Goal: Task Accomplishment & Management: Manage account settings

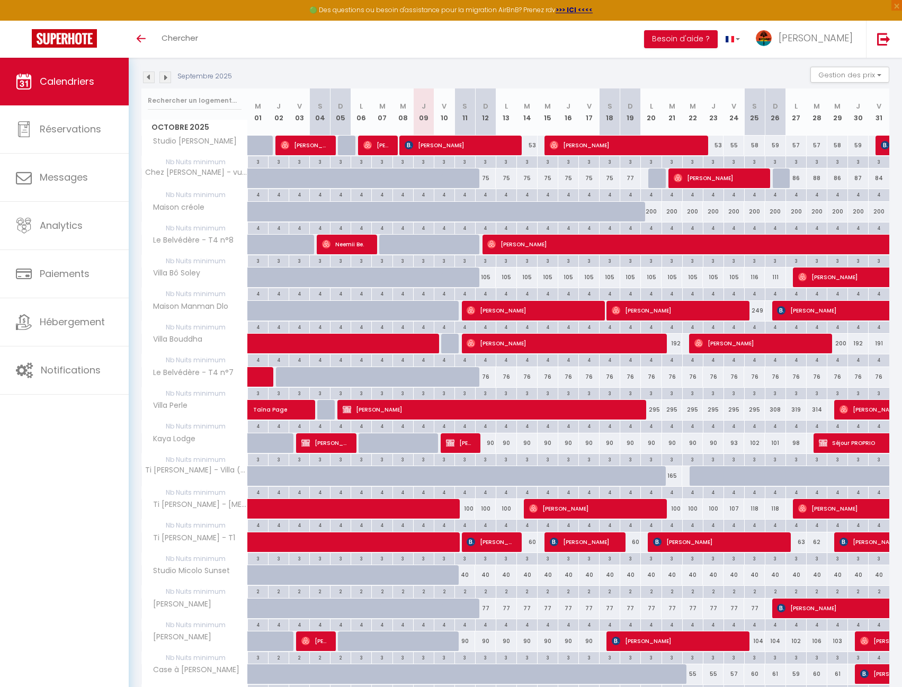
scroll to position [265, 0]
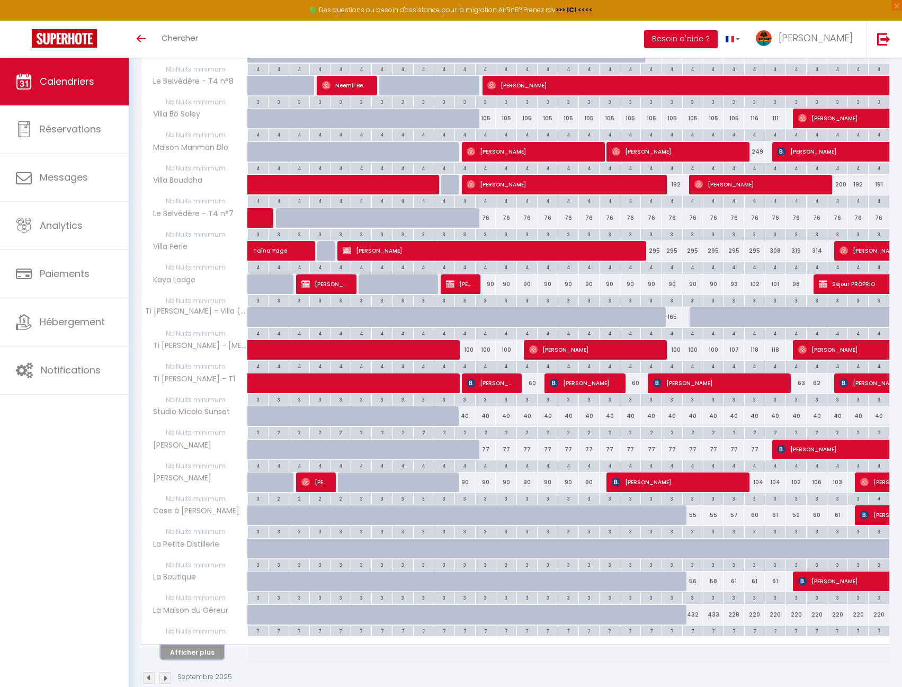
click at [218, 656] on button "Afficher plus" at bounding box center [193, 652] width 64 height 14
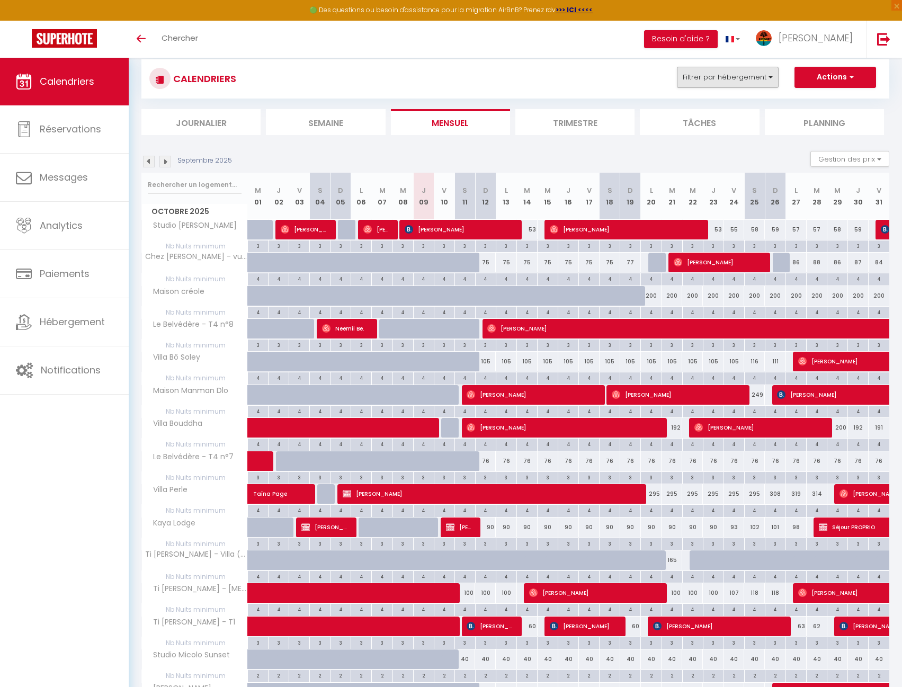
scroll to position [0, 0]
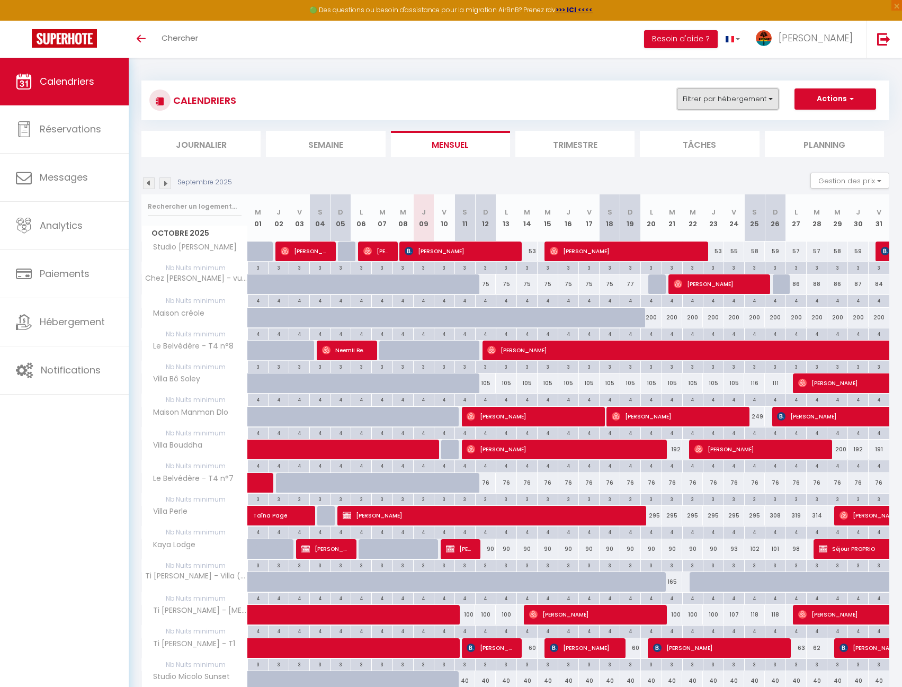
click at [729, 92] on button "Filtrer par hébergement" at bounding box center [728, 98] width 102 height 21
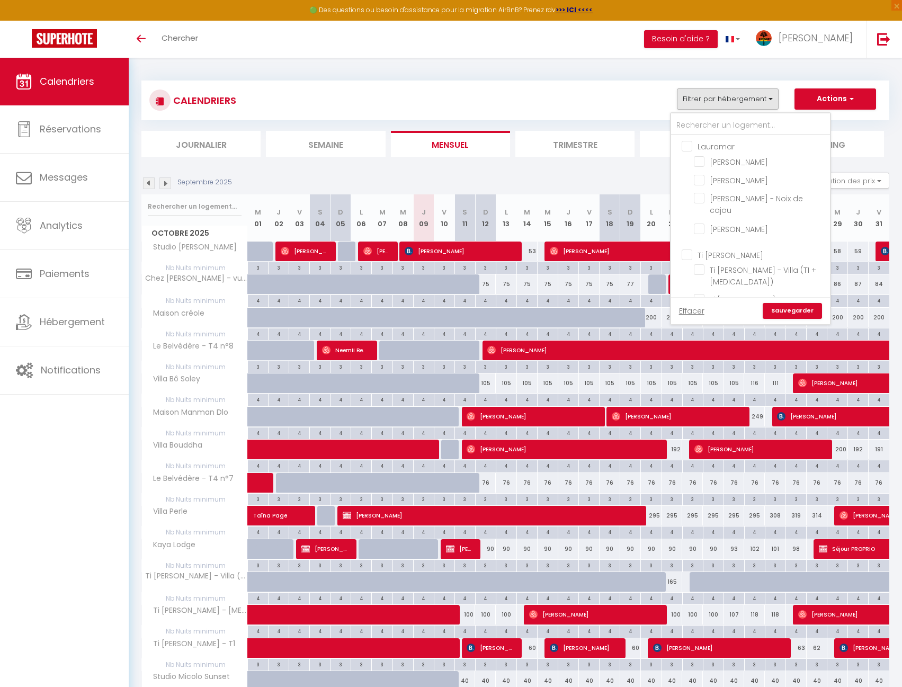
click at [706, 148] on input "Lauramar" at bounding box center [761, 145] width 159 height 11
checkbox input "true"
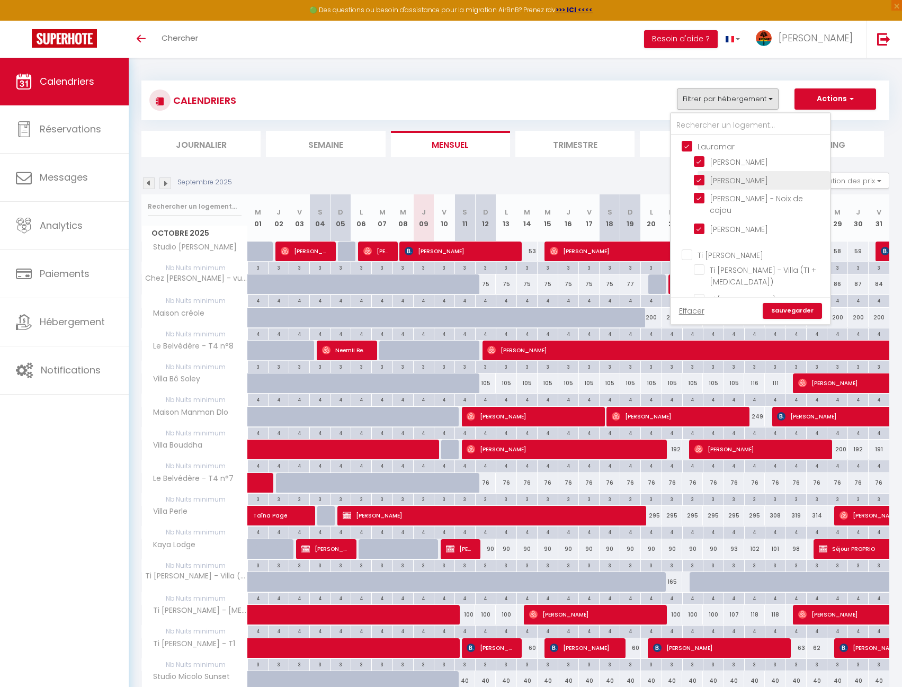
checkbox input "true"
checkbox input "false"
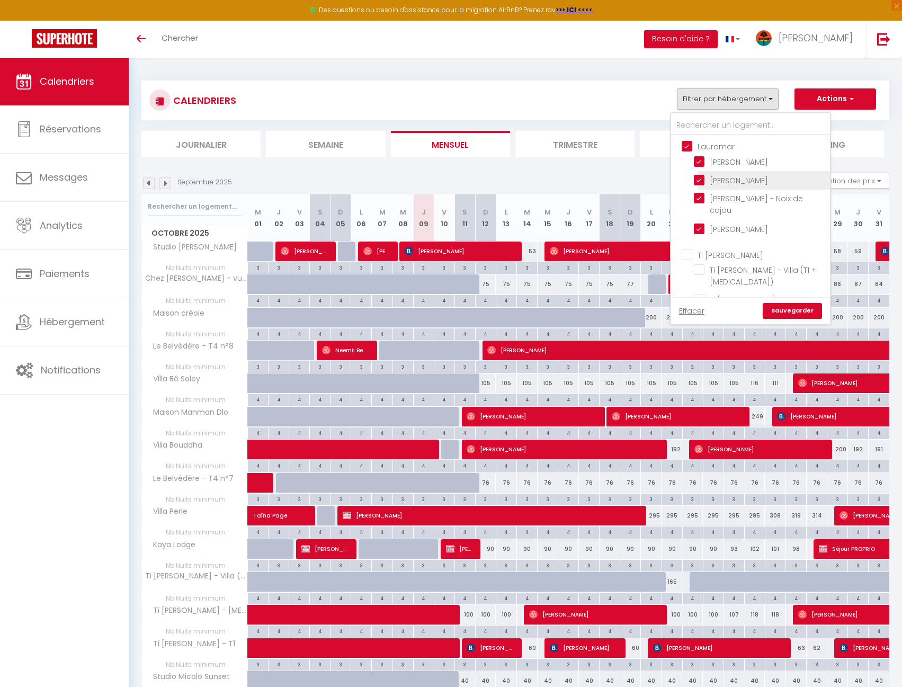
checkbox input "false"
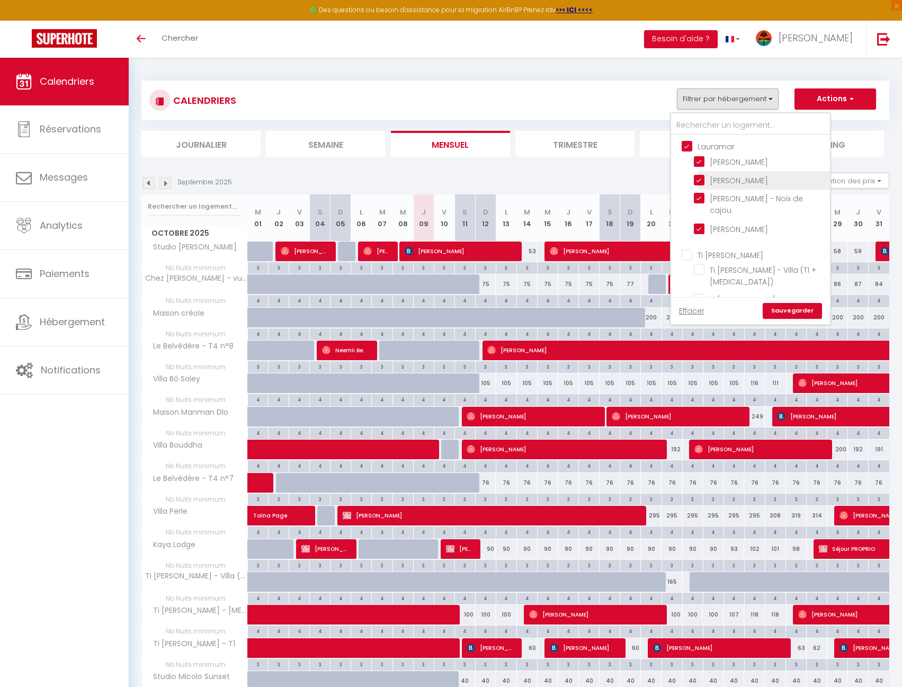
checkbox input "false"
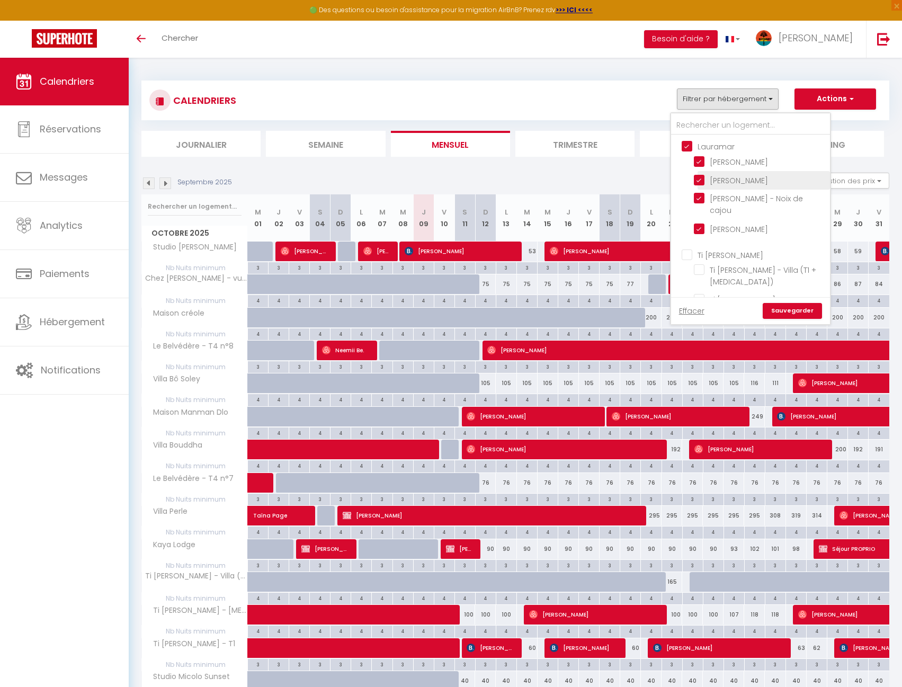
checkbox input "false"
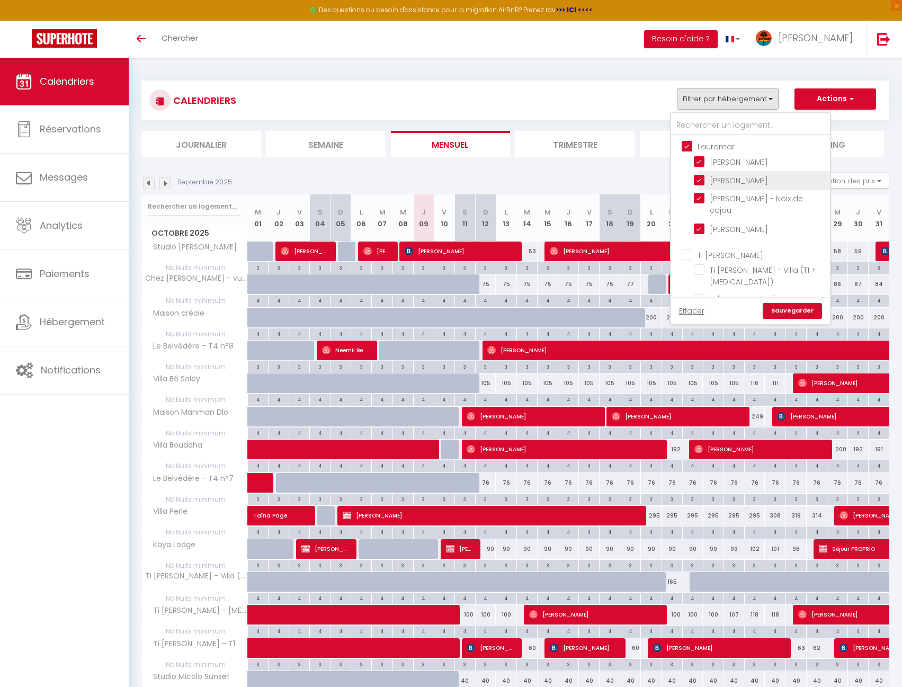
checkbox input "false"
click at [688, 147] on input "Lauramar" at bounding box center [761, 145] width 159 height 11
checkbox input "false"
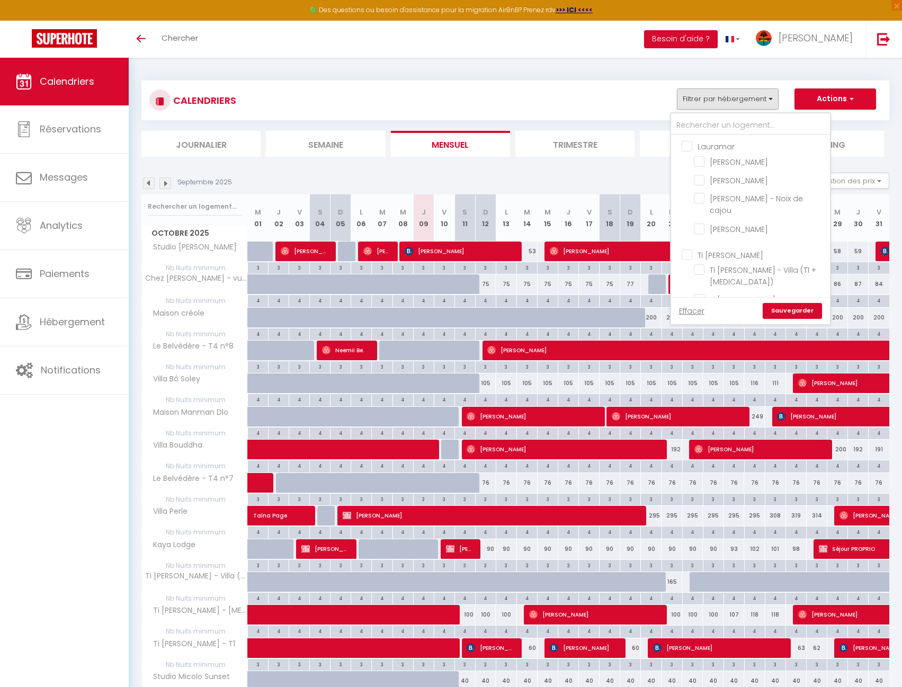
checkbox input "false"
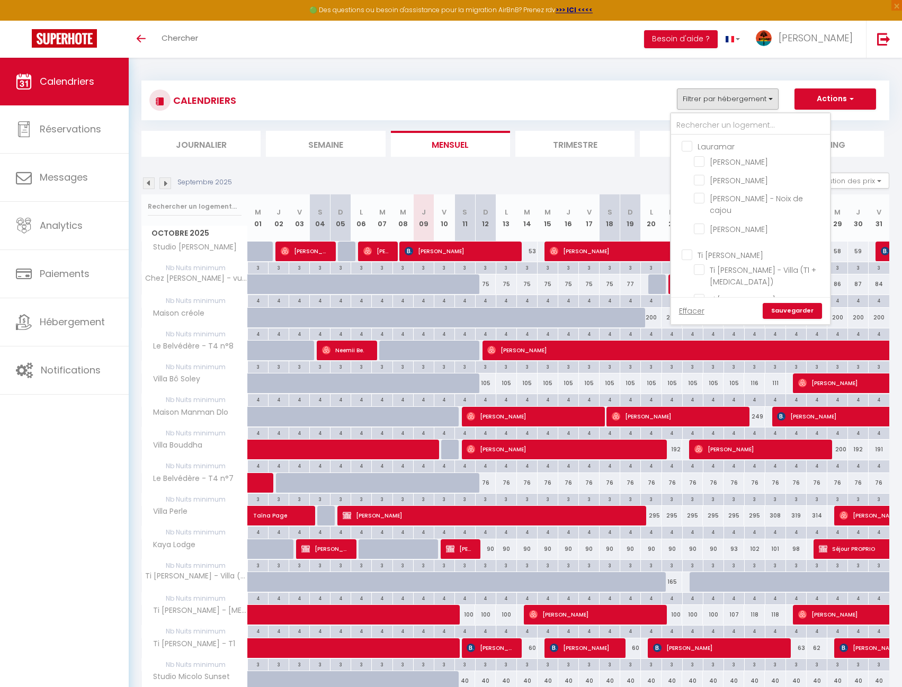
checkbox input "false"
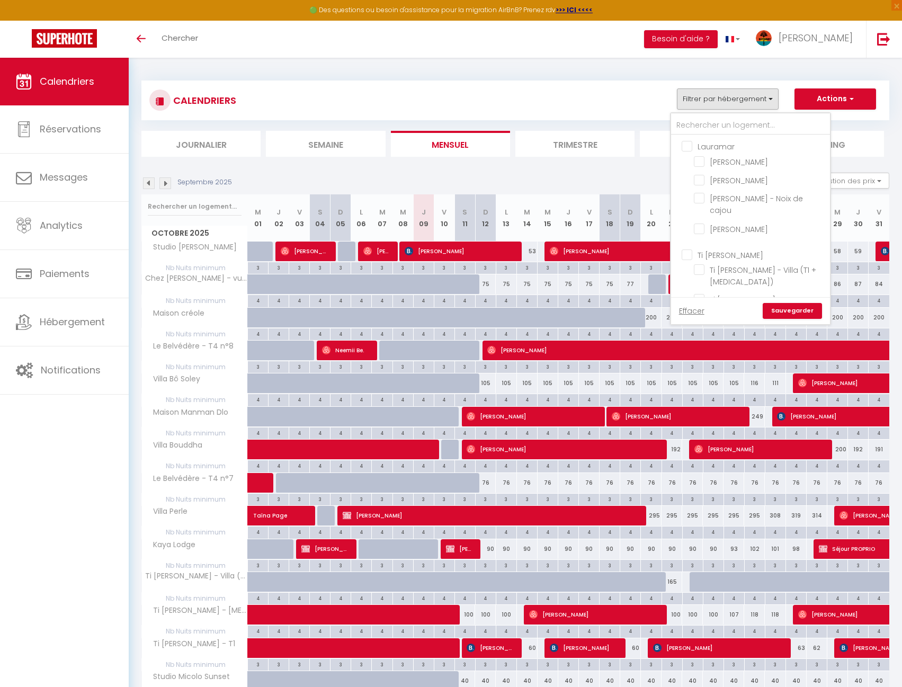
checkbox input "false"
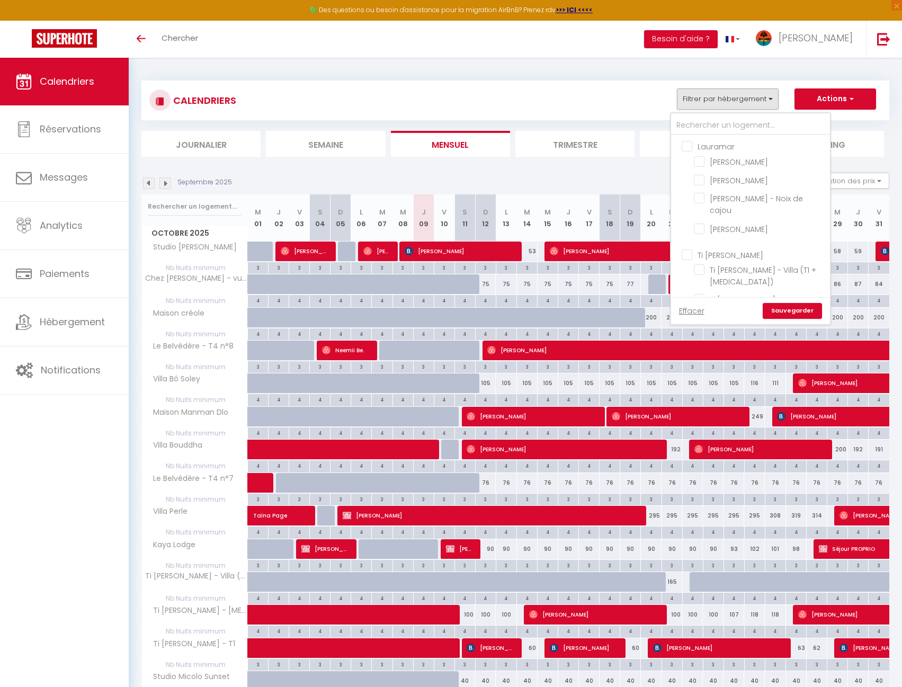
checkbox input "false"
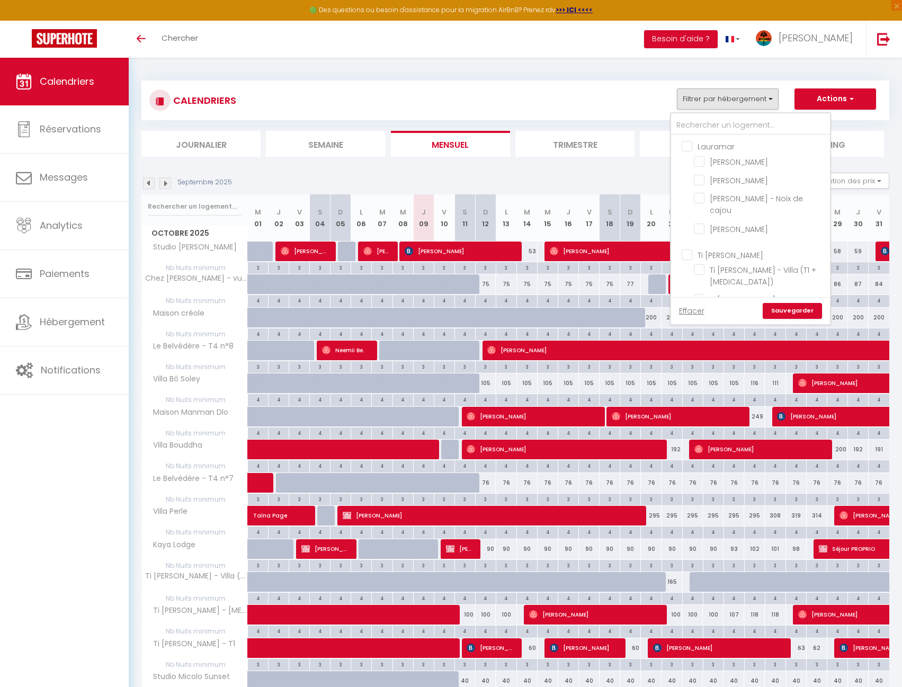
checkbox input "false"
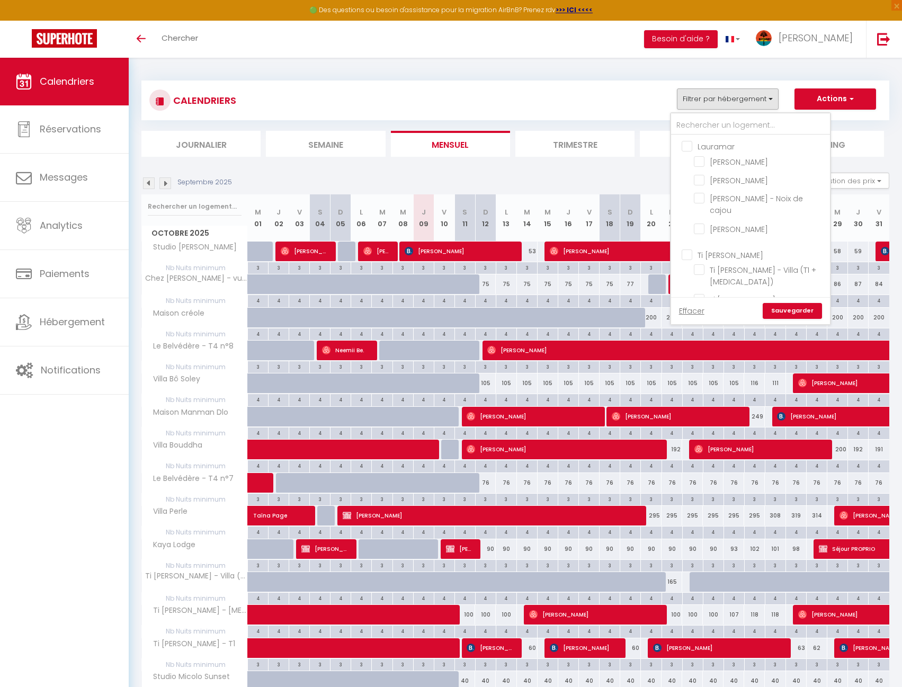
checkbox input "false"
click at [713, 145] on input "Lauramar" at bounding box center [761, 145] width 159 height 11
checkbox input "true"
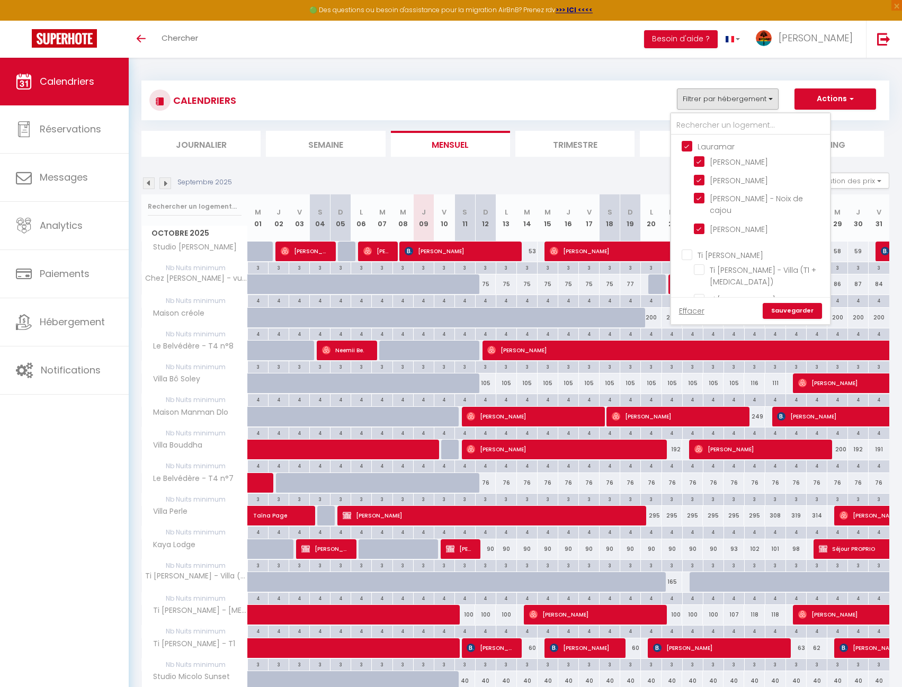
checkbox input "true"
checkbox input "false"
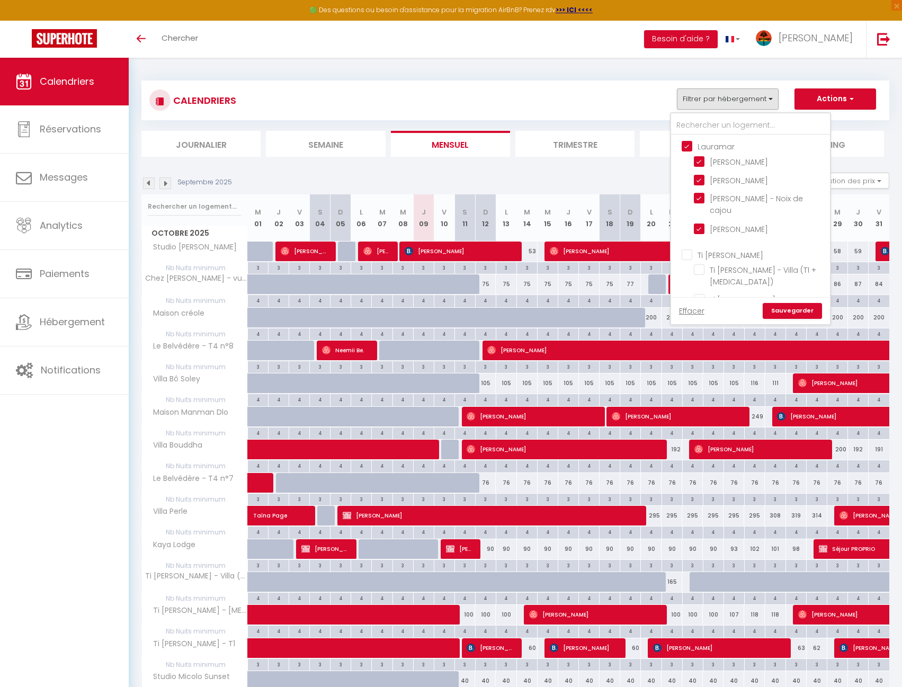
checkbox input "false"
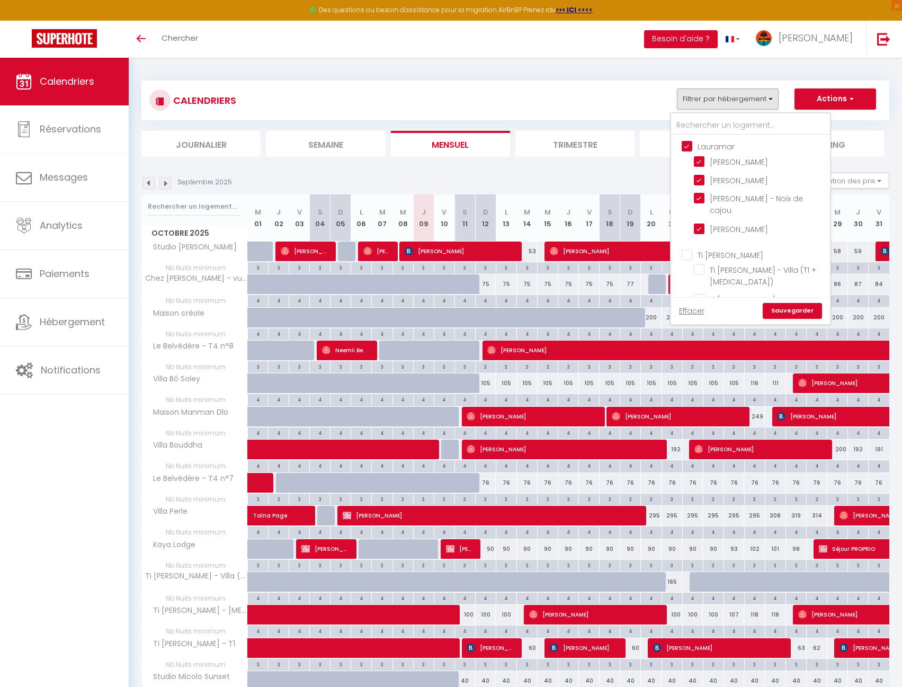
checkbox input "false"
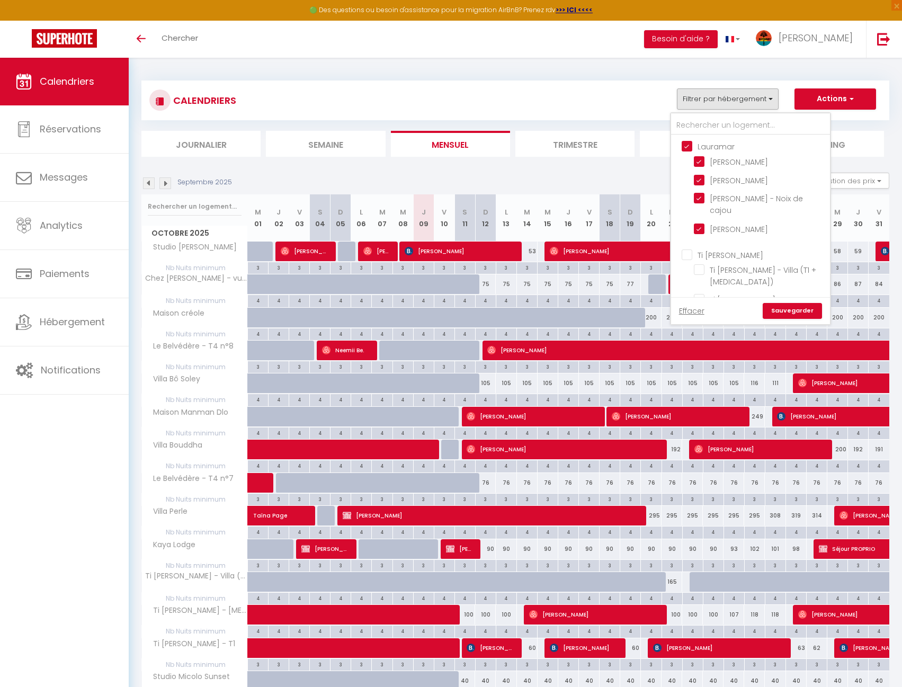
checkbox input "false"
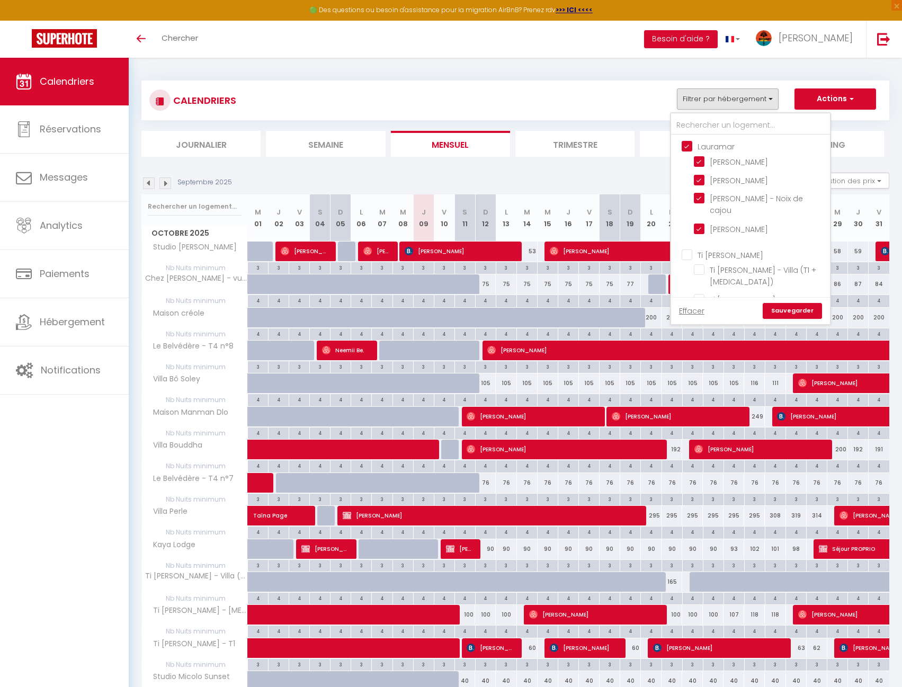
checkbox input "false"
click at [794, 312] on link "Sauvegarder" at bounding box center [792, 311] width 59 height 16
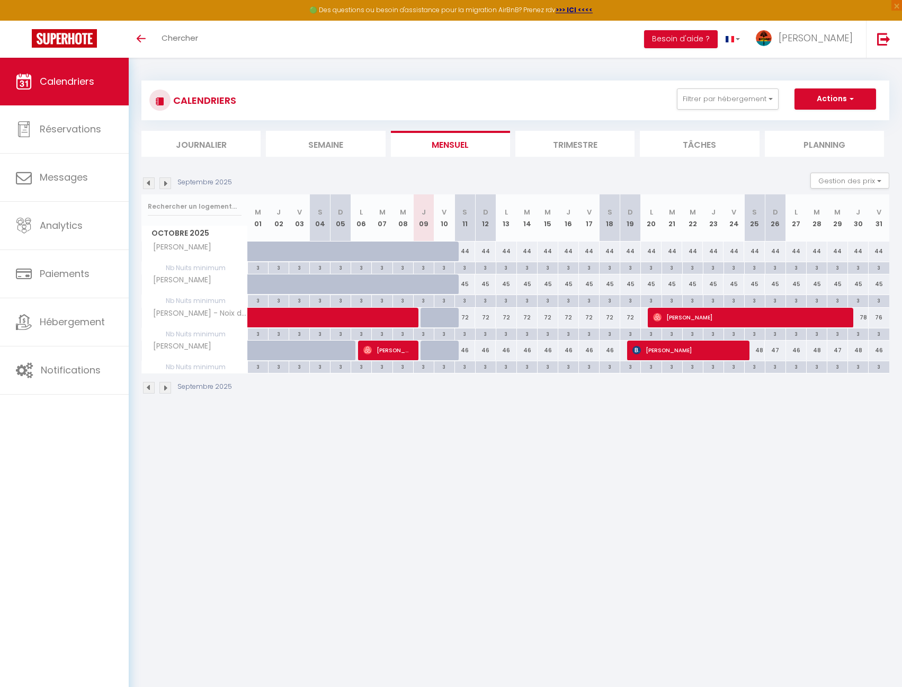
drag, startPoint x: 701, startPoint y: 481, endPoint x: 706, endPoint y: 473, distance: 9.7
click at [701, 481] on body "🟢 Des questions ou besoin d'assistance pour la migration AirBnB? Prenez rdv >>>…" at bounding box center [451, 401] width 902 height 687
click at [704, 105] on button "Filtrer par hébergement" at bounding box center [728, 98] width 102 height 21
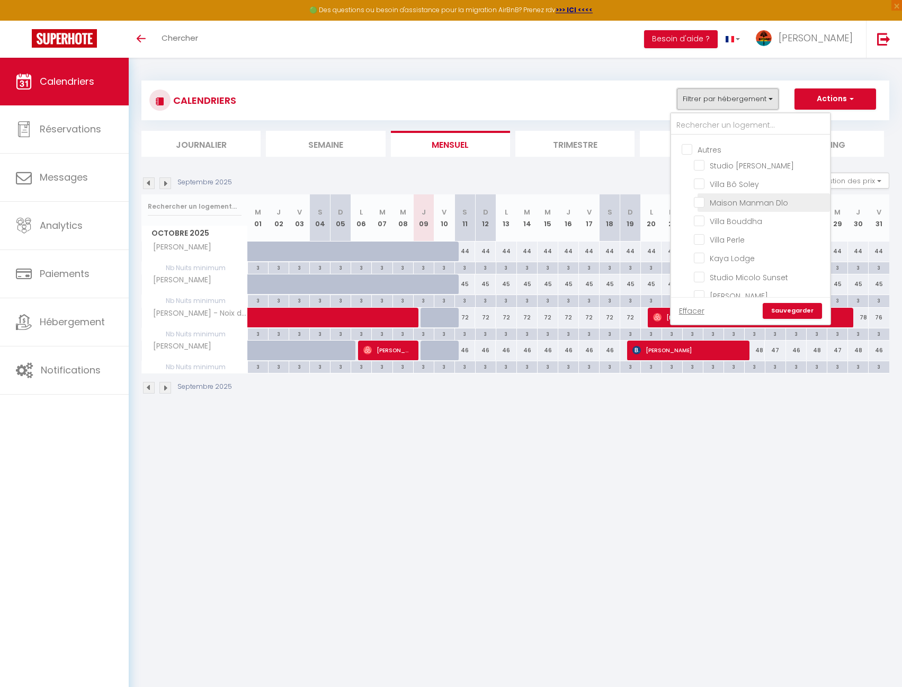
scroll to position [424, 0]
click at [754, 285] on input "Casa François" at bounding box center [760, 290] width 132 height 11
checkbox input "true"
checkbox input "false"
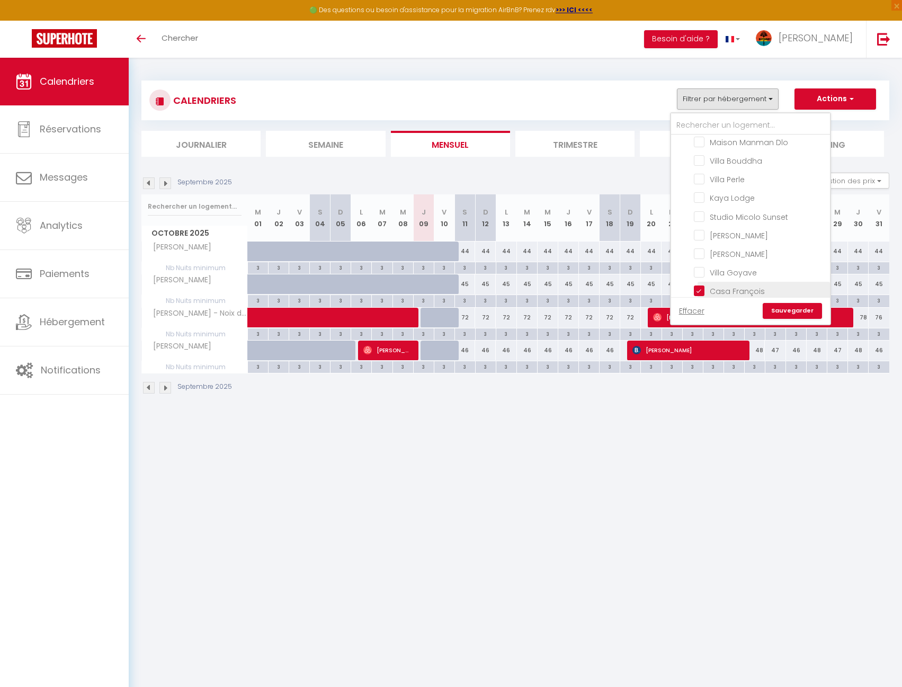
checkbox input "false"
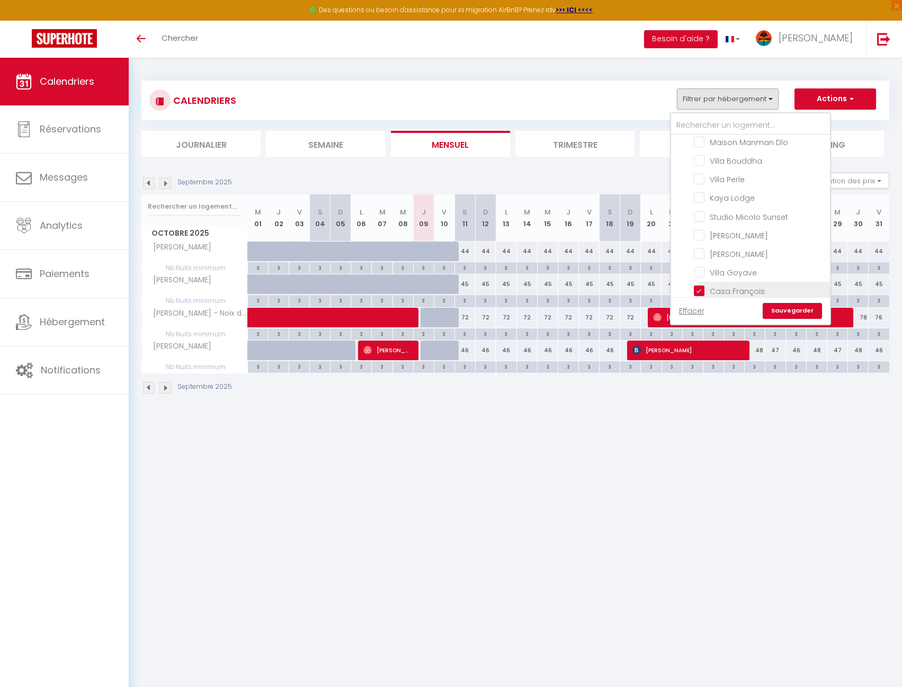
checkbox input "false"
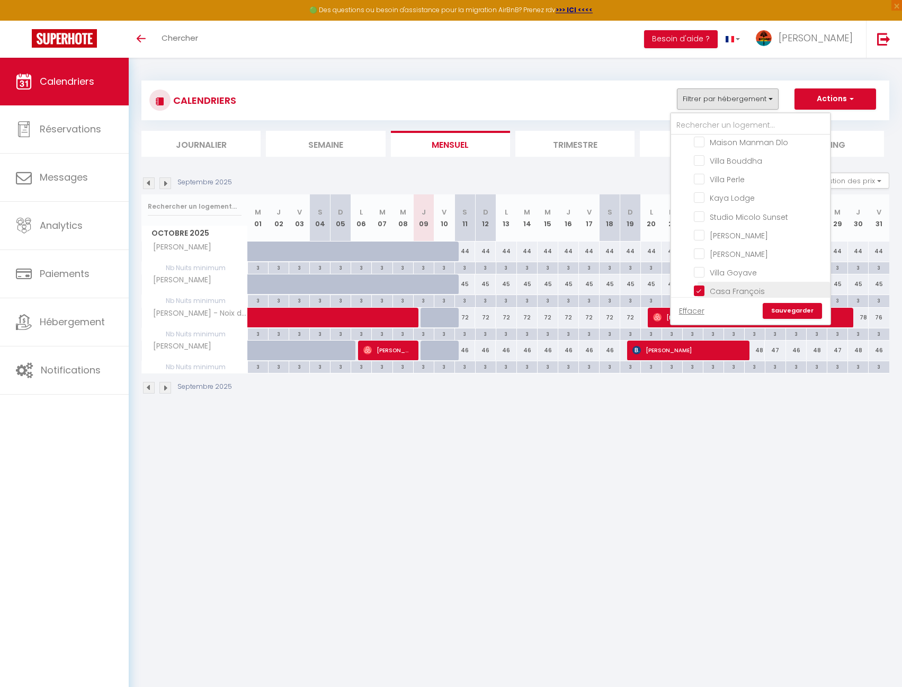
checkbox input "false"
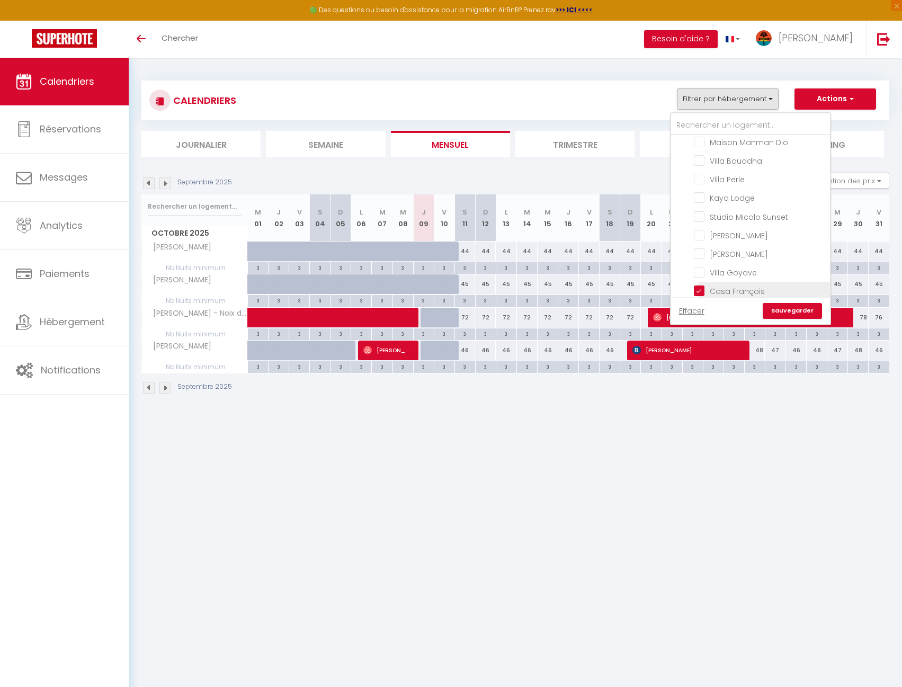
checkbox input "false"
click at [747, 304] on input "Chez [PERSON_NAME] - vue panoramique" at bounding box center [760, 309] width 132 height 11
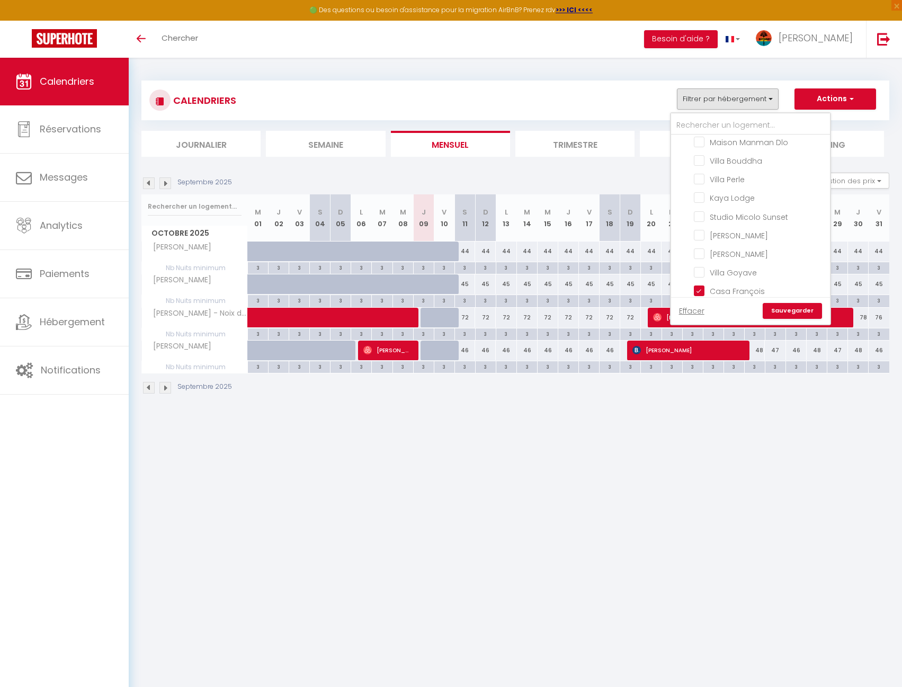
checkbox input "true"
checkbox input "false"
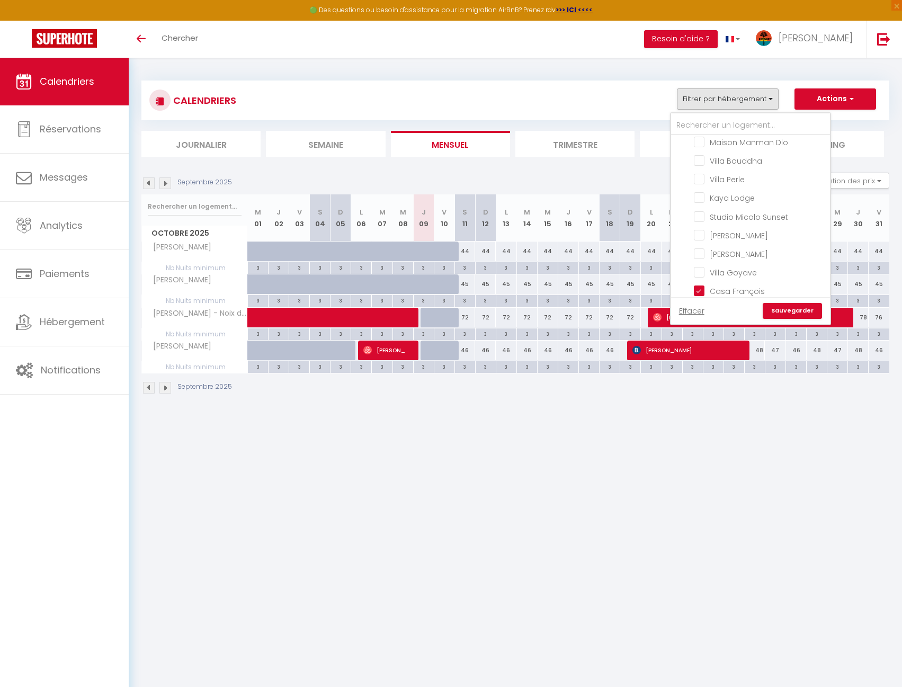
checkbox input "false"
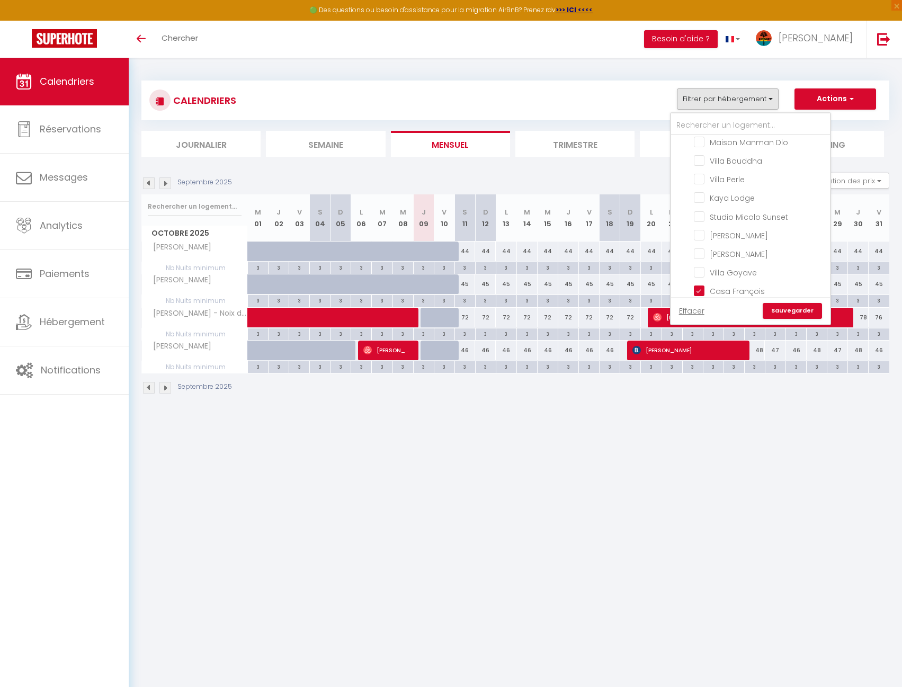
checkbox input "false"
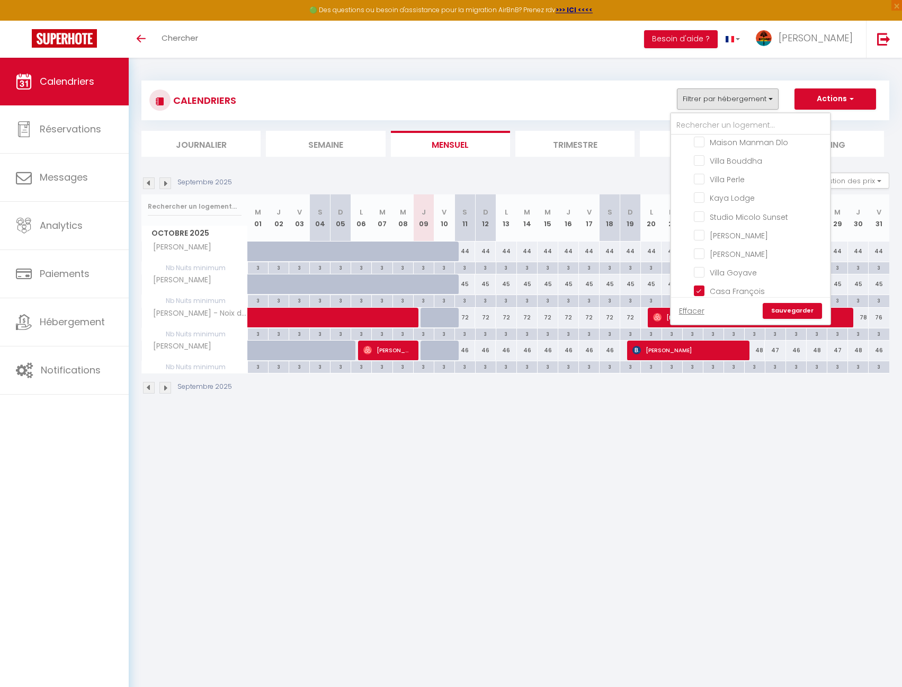
checkbox input "false"
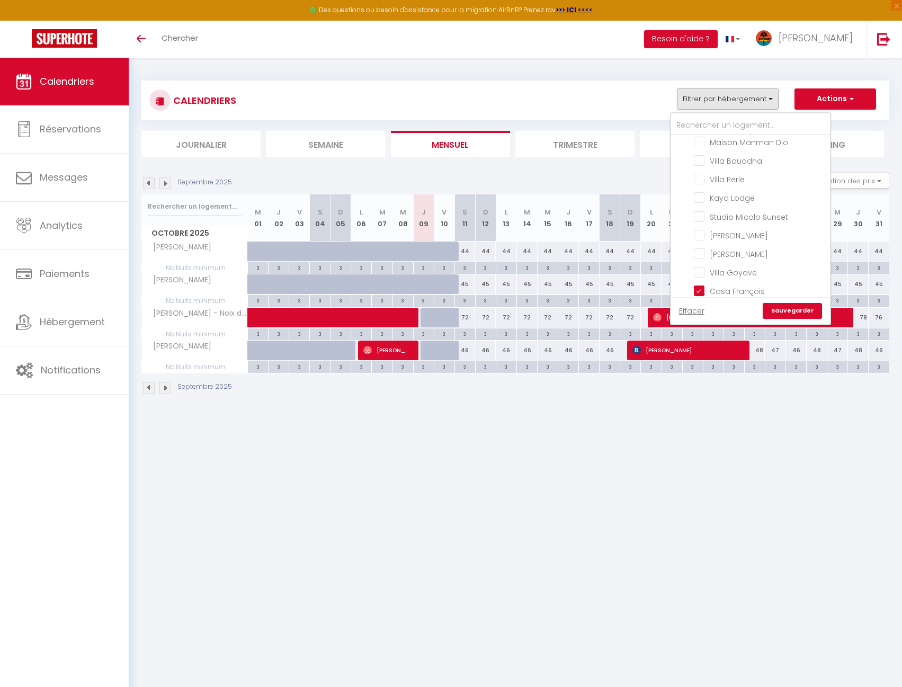
checkbox input "false"
click at [737, 248] on input "[PERSON_NAME]" at bounding box center [760, 253] width 132 height 11
checkbox input "true"
checkbox input "false"
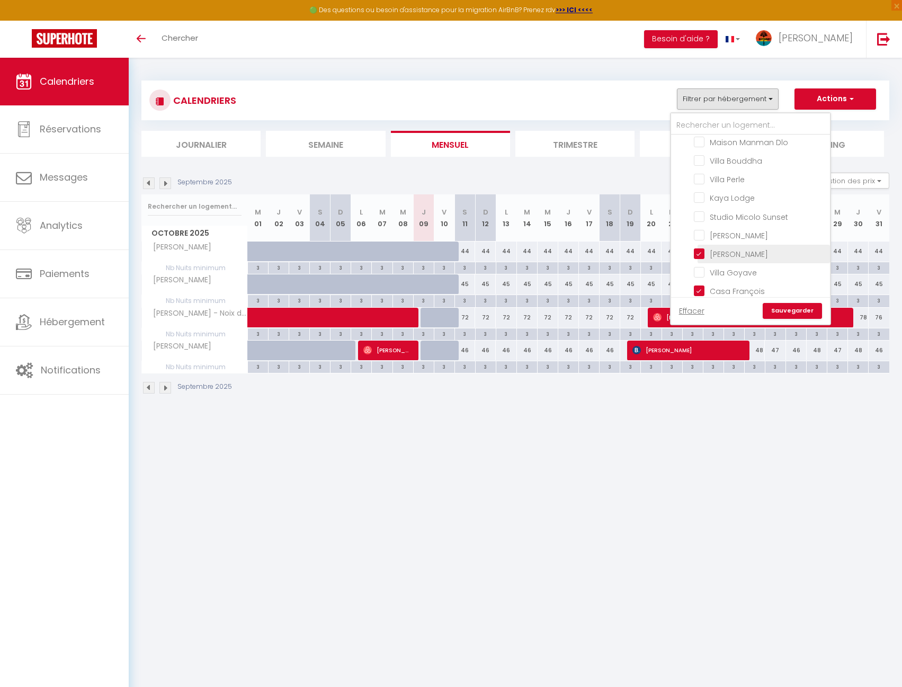
checkbox input "false"
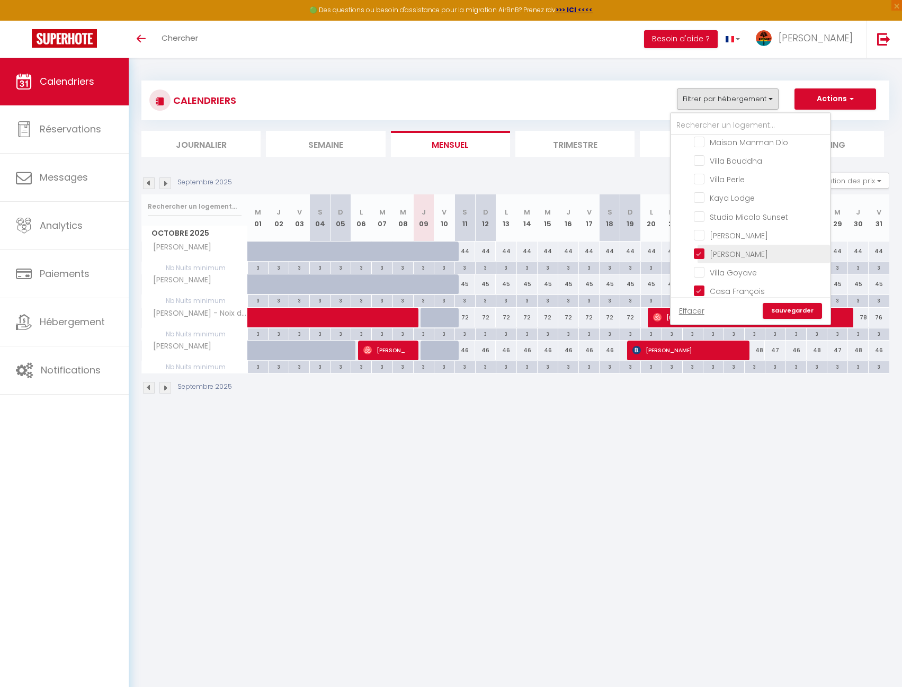
checkbox input "false"
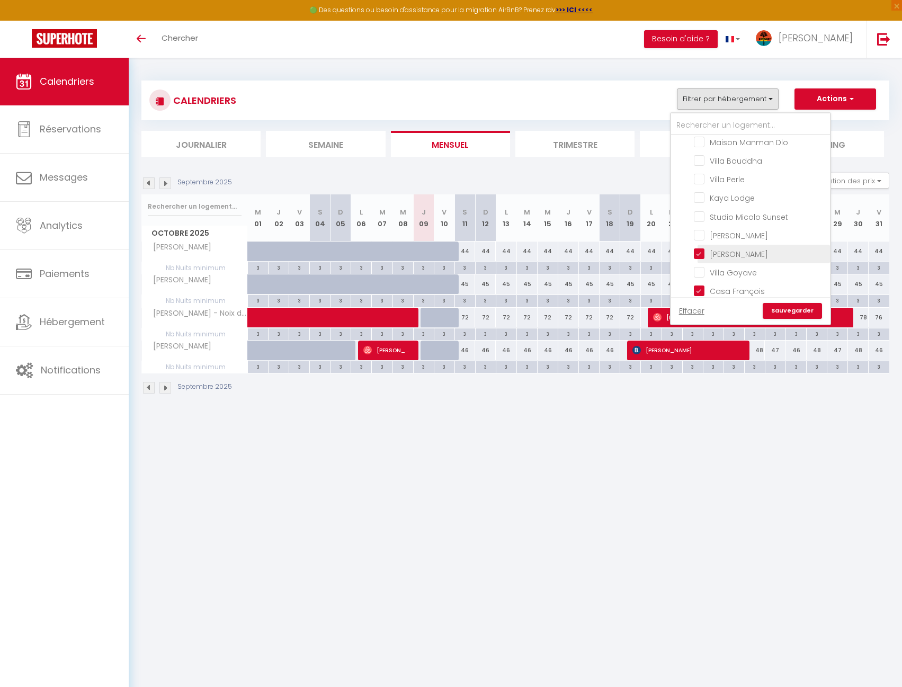
checkbox input "false"
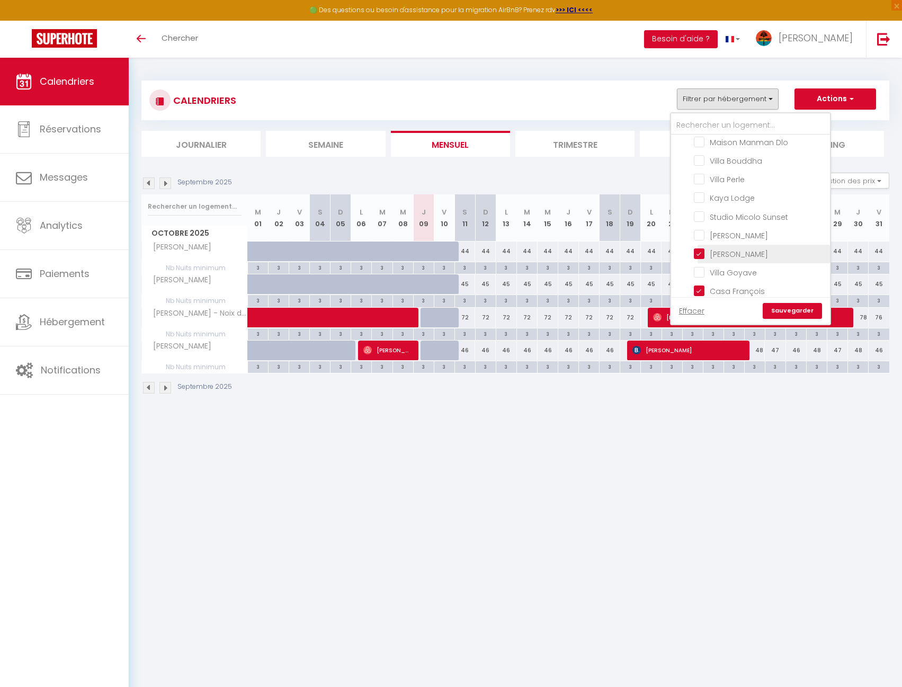
checkbox input "false"
click at [795, 312] on link "Sauvegarder" at bounding box center [792, 311] width 59 height 16
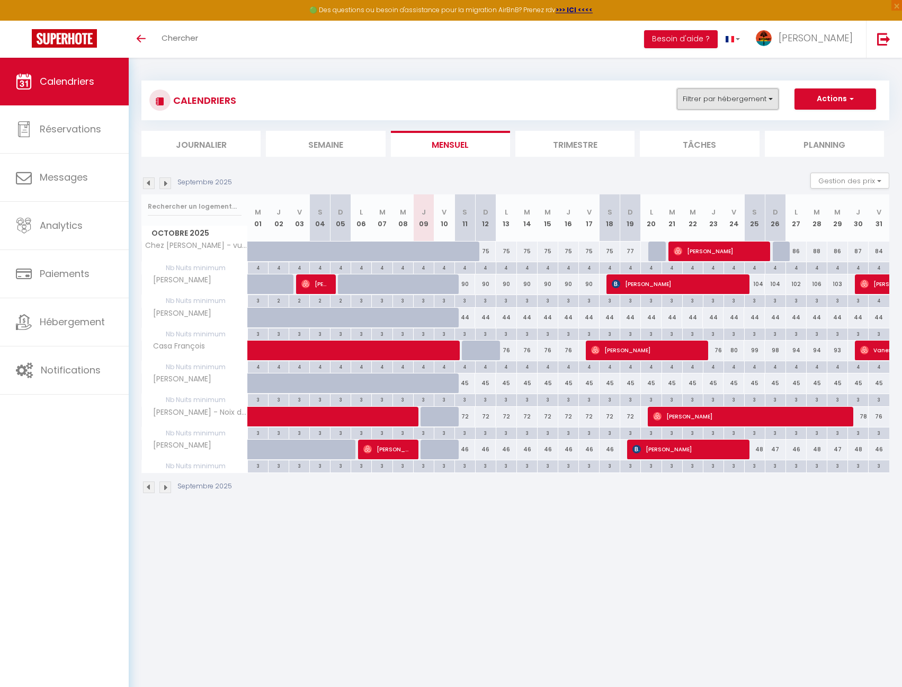
click at [739, 96] on button "Filtrer par hébergement" at bounding box center [728, 98] width 102 height 21
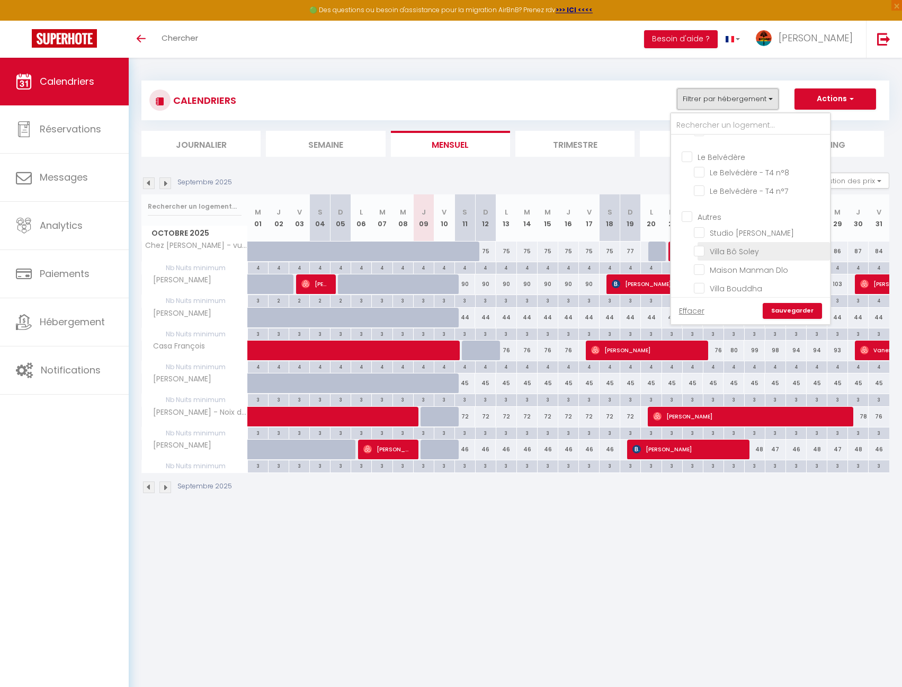
scroll to position [318, 0]
click at [766, 205] on input "Studio [PERSON_NAME]" at bounding box center [760, 210] width 132 height 11
checkbox input "true"
checkbox input "false"
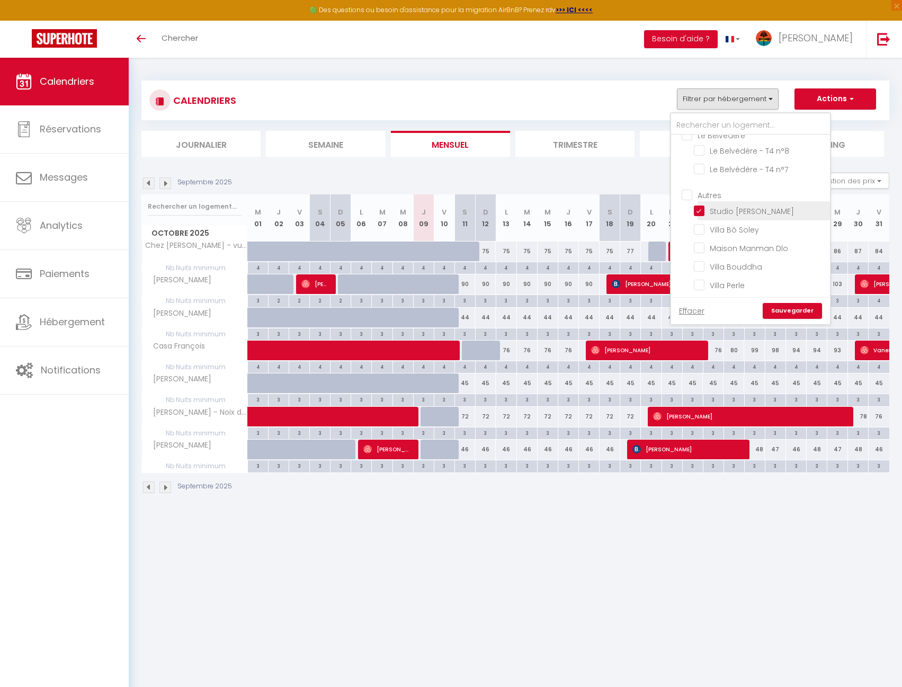
checkbox input "false"
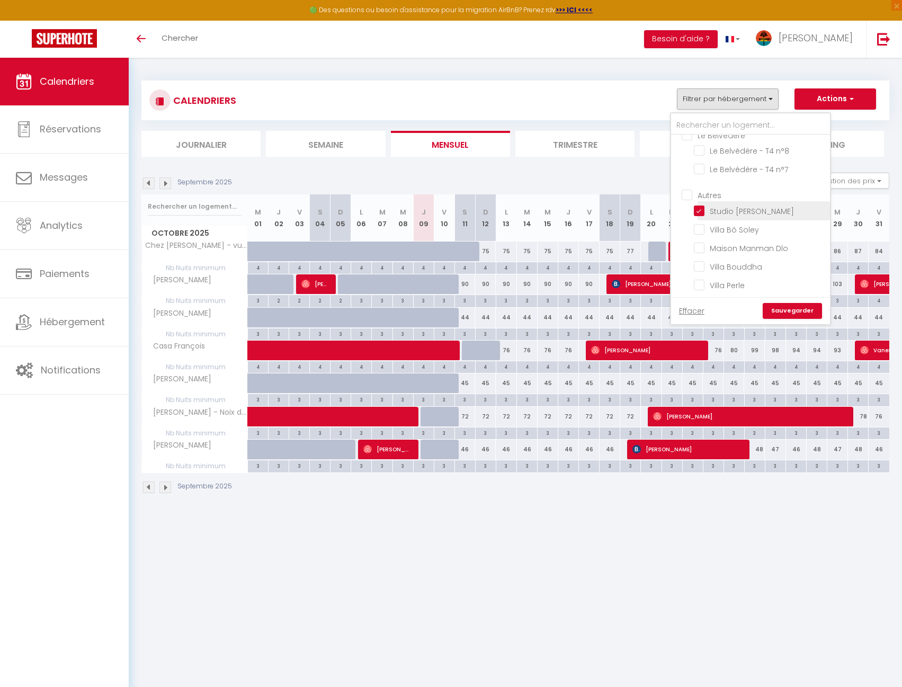
checkbox input "false"
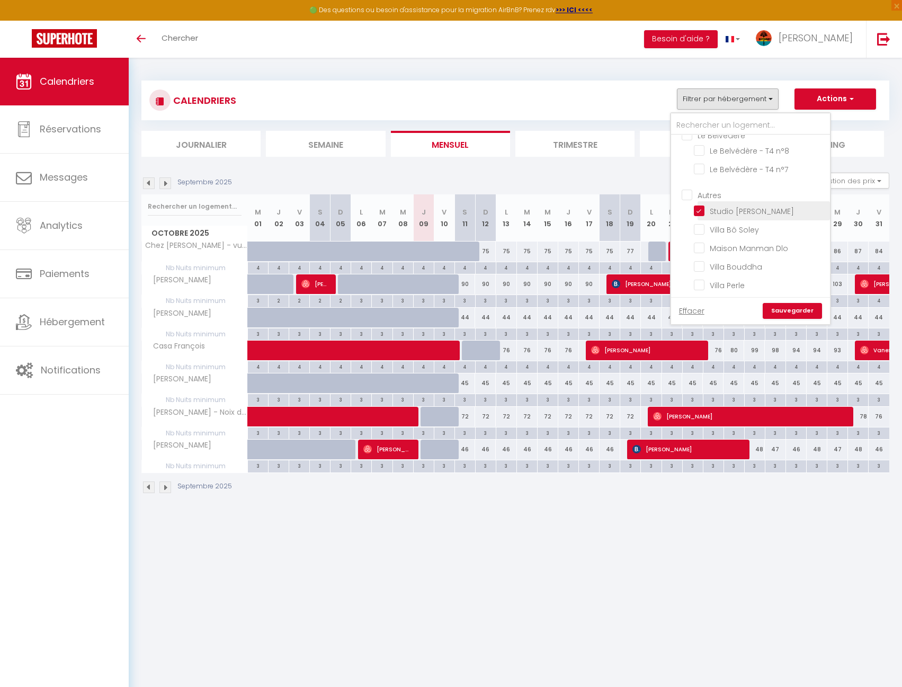
checkbox input "false"
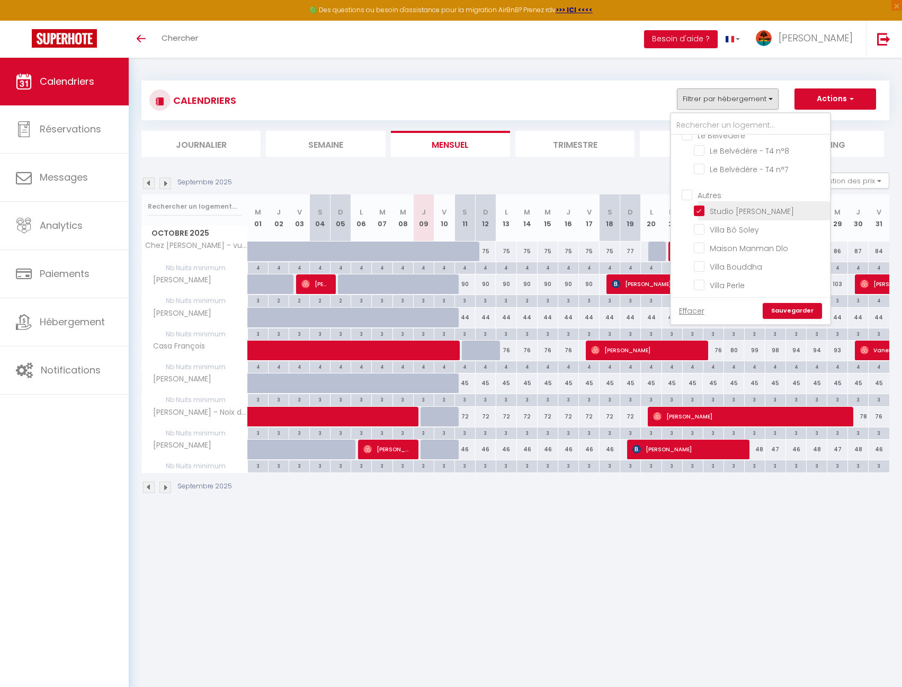
checkbox input "false"
click at [799, 306] on link "Sauvegarder" at bounding box center [792, 311] width 59 height 16
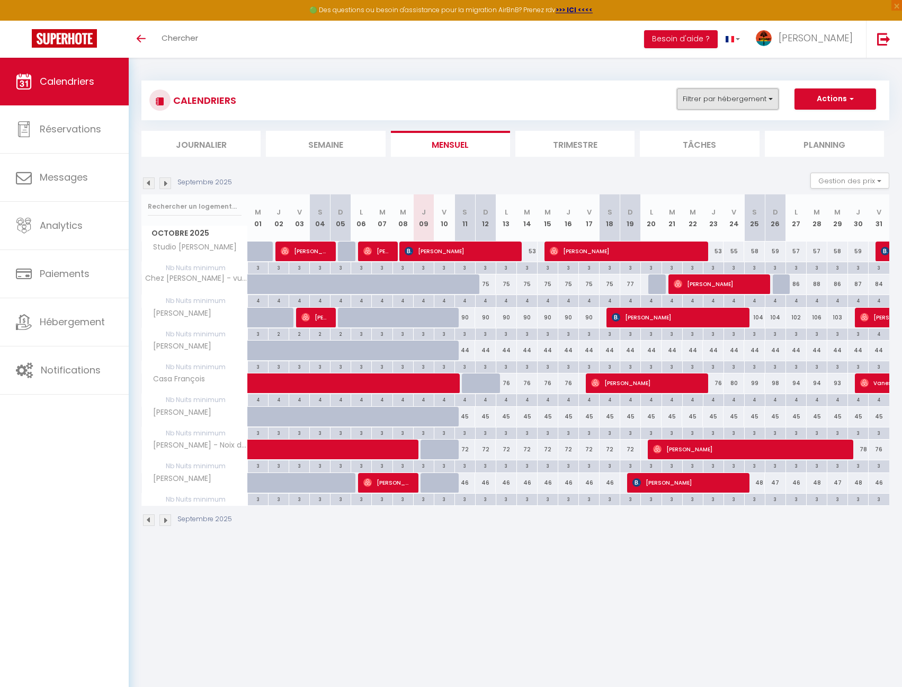
click at [733, 95] on button "Filtrer par hébergement" at bounding box center [728, 98] width 102 height 21
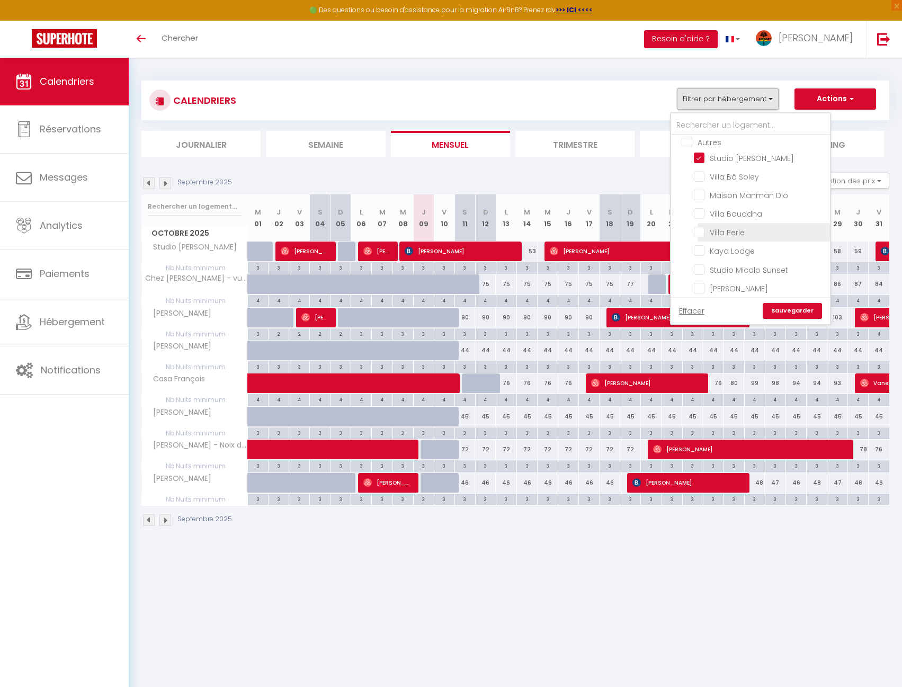
scroll to position [424, 0]
click at [710, 578] on body "🟢 Des questions ou besoin d'assistance pour la migration AirBnB? Prenez rdv >>>…" at bounding box center [451, 401] width 902 height 687
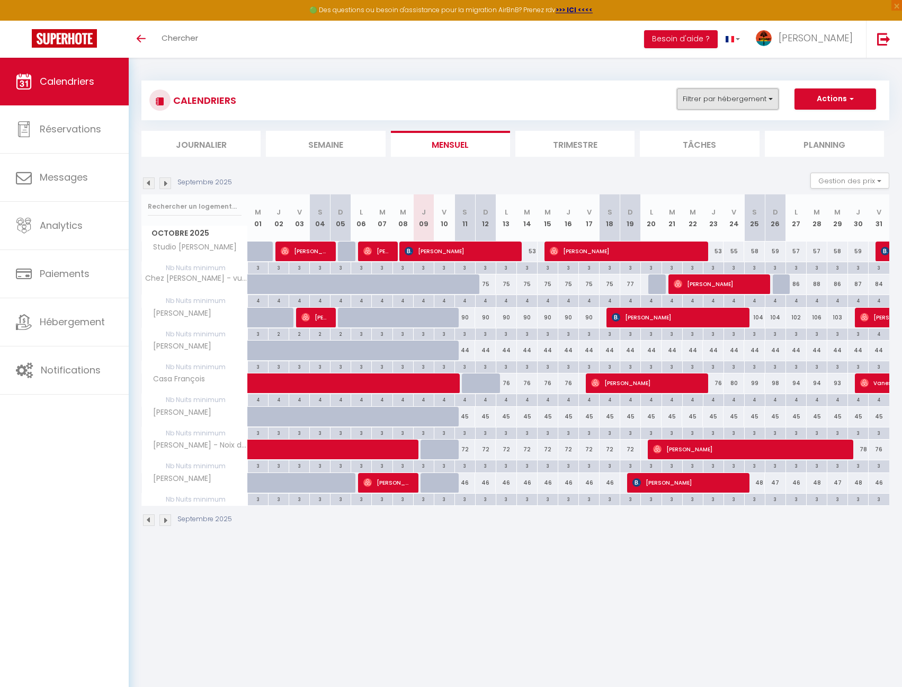
click at [728, 95] on button "Filtrer par hébergement" at bounding box center [728, 98] width 102 height 21
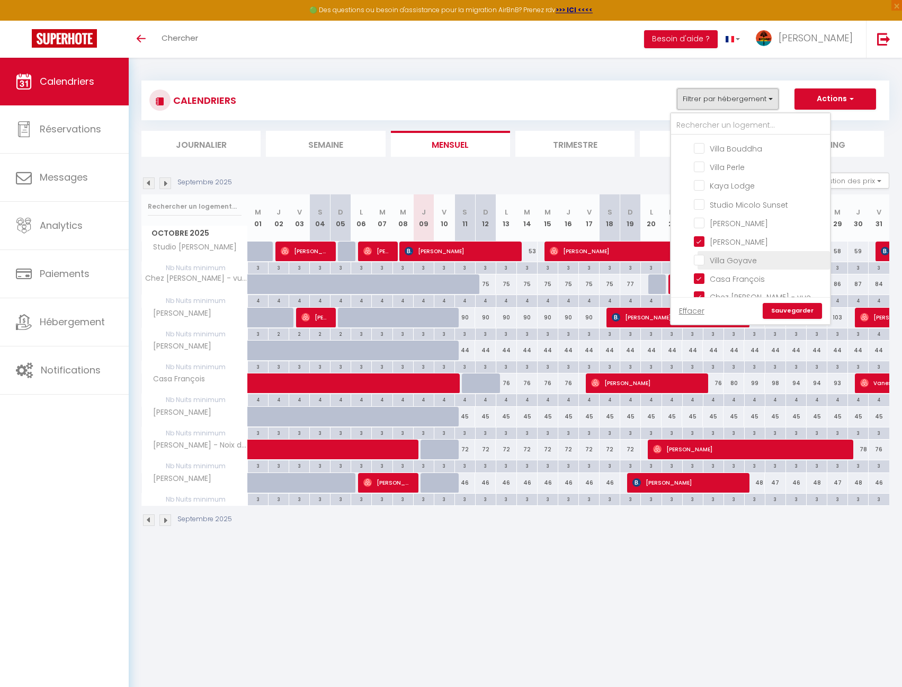
scroll to position [448, 0]
drag, startPoint x: 744, startPoint y: 200, endPoint x: 744, endPoint y: 226, distance: 26.0
click at [744, 224] on input "[PERSON_NAME]" at bounding box center [760, 229] width 132 height 11
checkbox input "false"
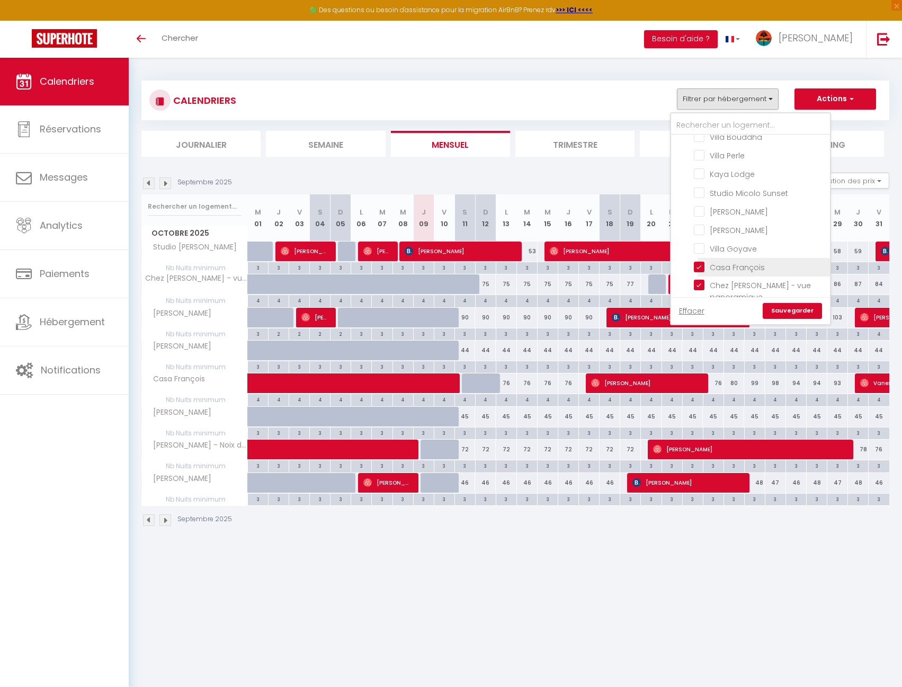
checkbox input "false"
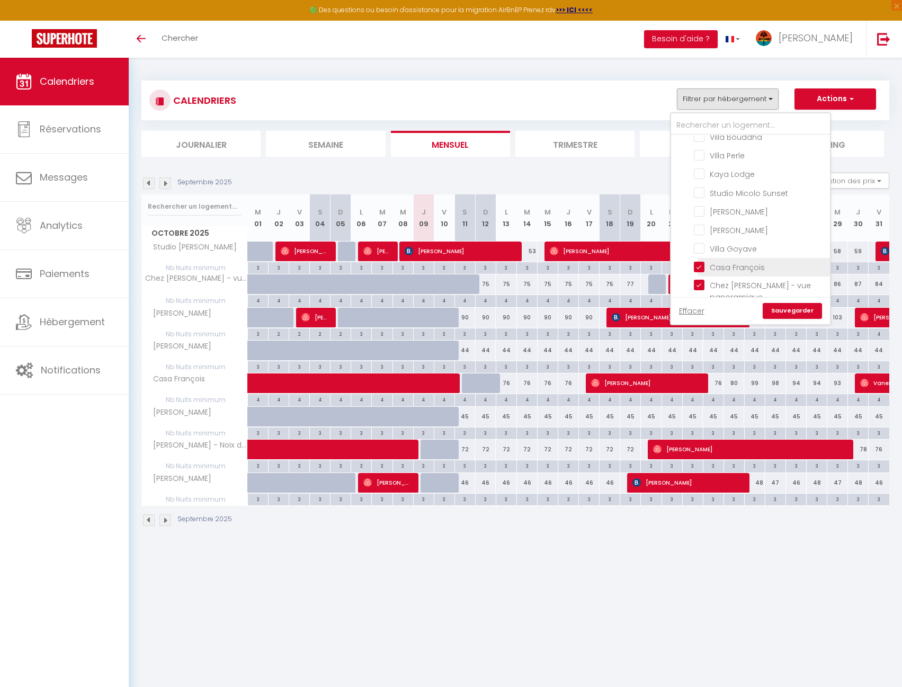
checkbox input "false"
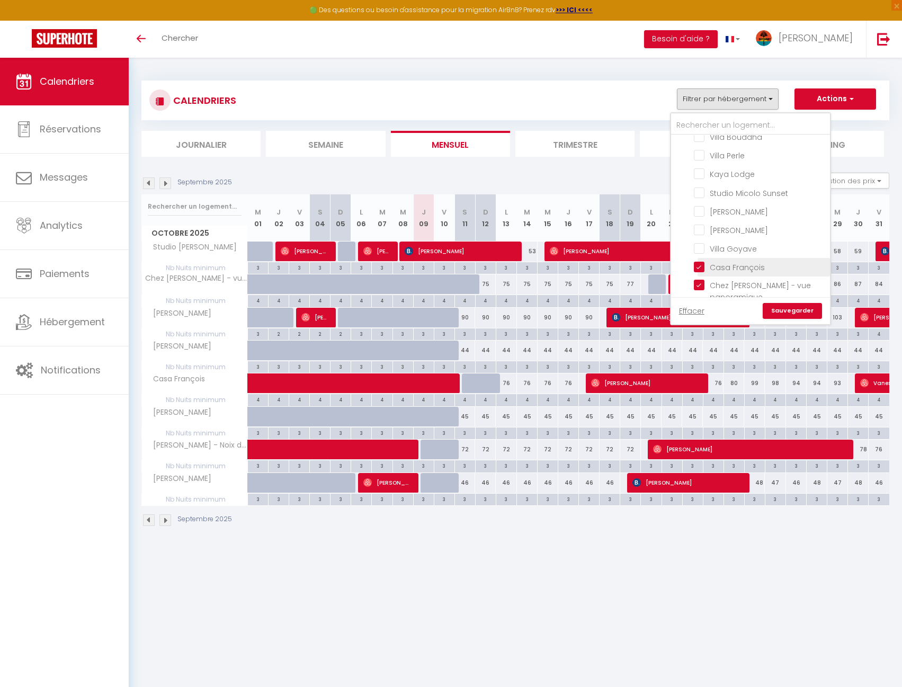
checkbox input "false"
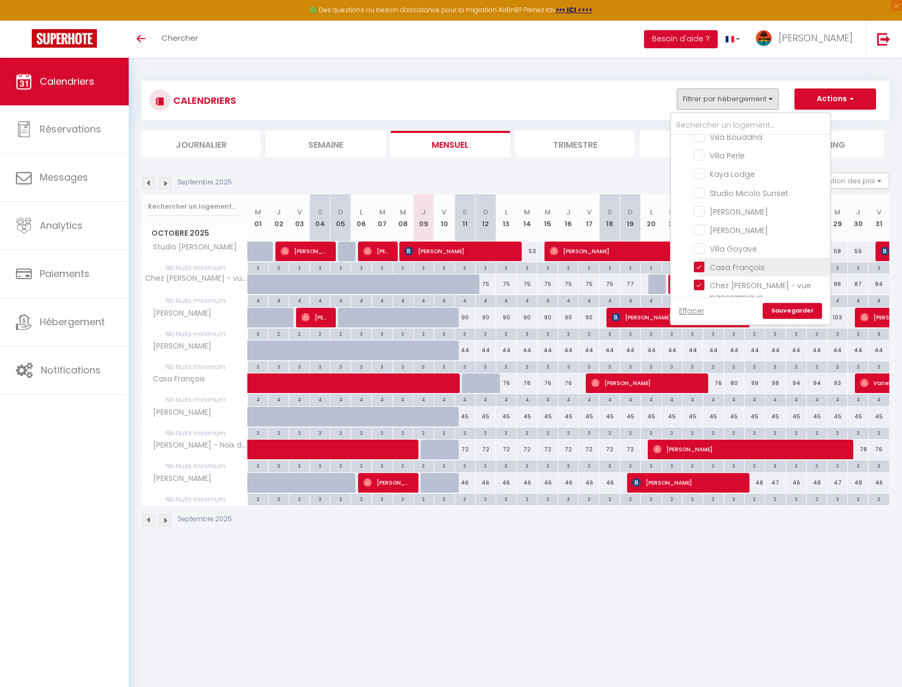
checkbox input "false"
click at [742, 261] on input "Casa François" at bounding box center [760, 266] width 132 height 11
checkbox input "false"
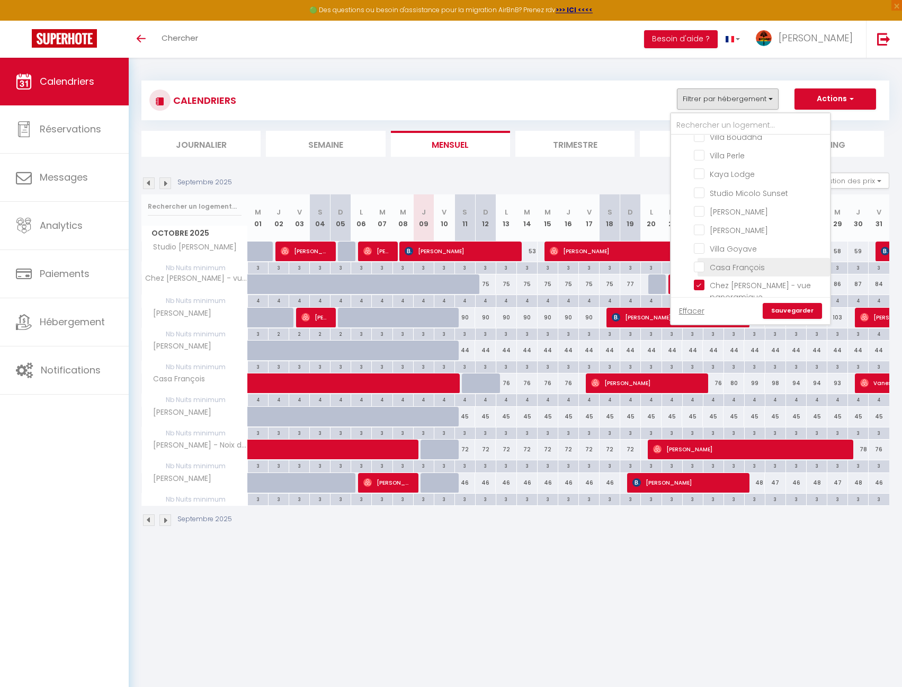
checkbox input "false"
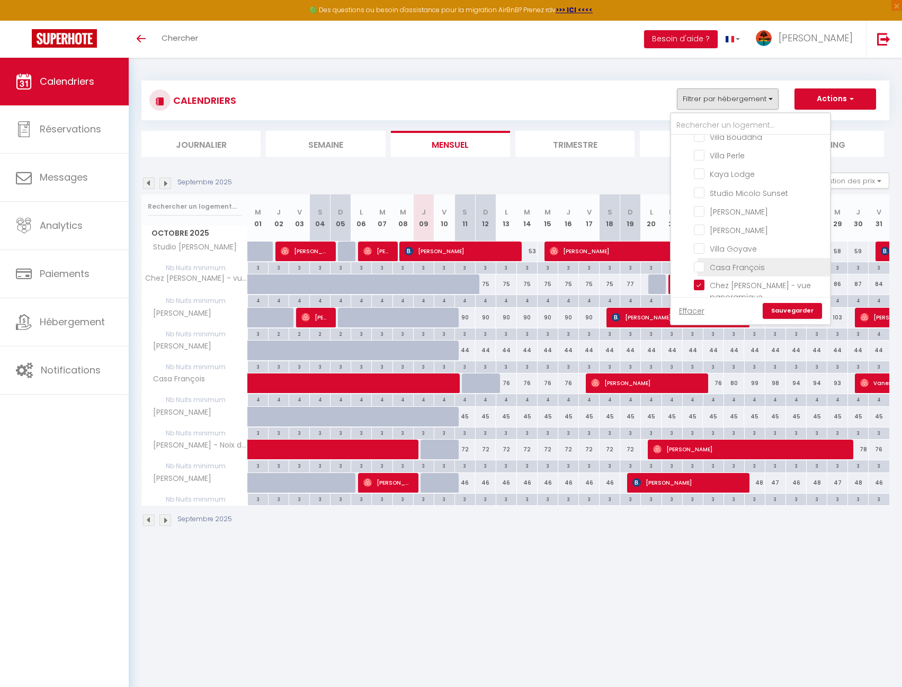
checkbox input "false"
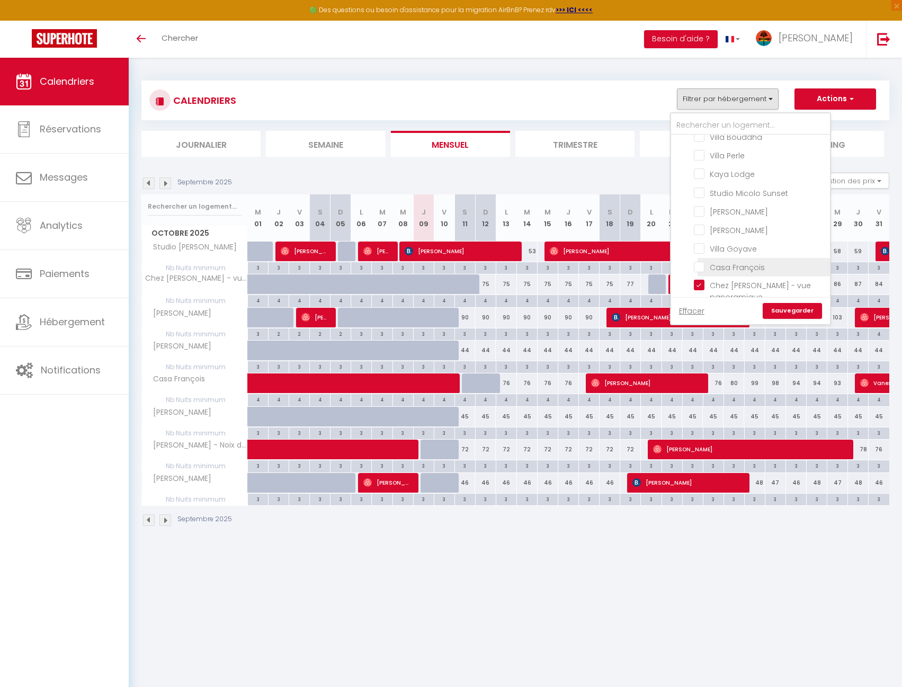
checkbox input "false"
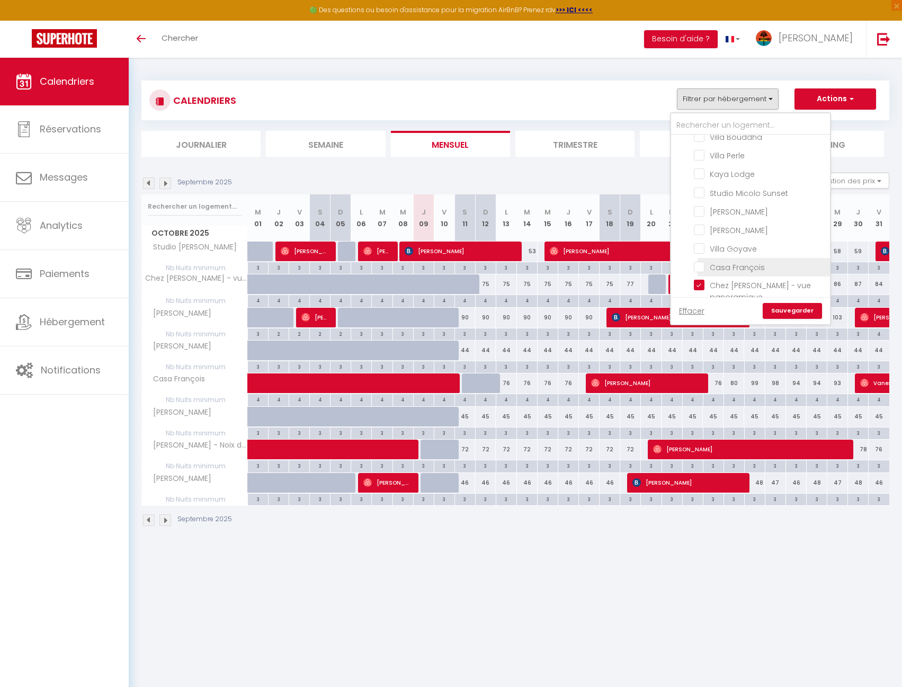
checkbox input "false"
click at [739, 280] on input "Chez [PERSON_NAME] - vue panoramique" at bounding box center [760, 285] width 132 height 11
click at [738, 309] on input "Maison créole" at bounding box center [760, 314] width 132 height 11
click at [733, 290] on input "Villa Bouddha" at bounding box center [760, 295] width 132 height 11
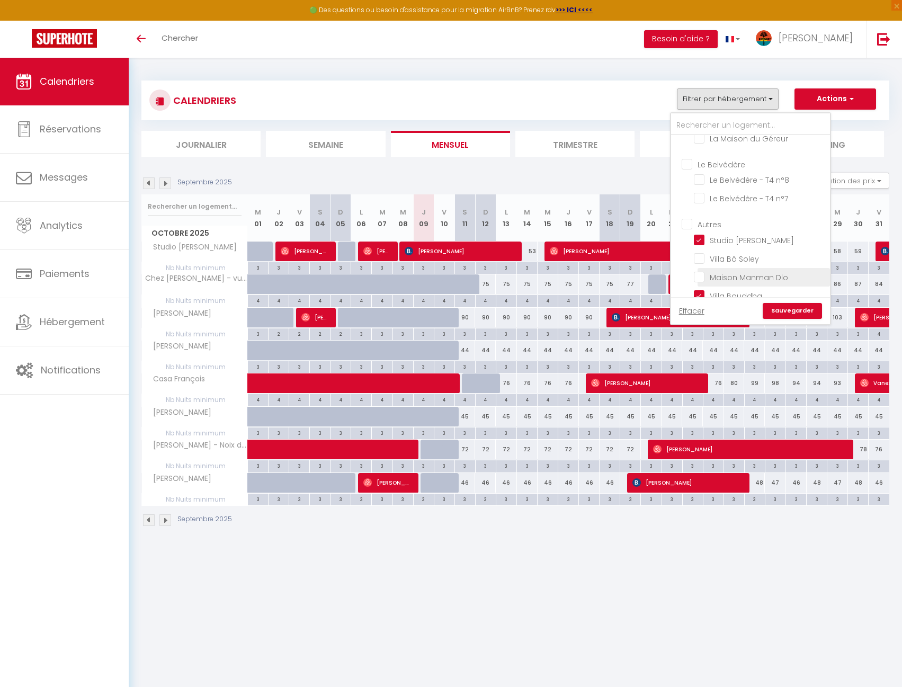
click at [734, 271] on input "Maison Manman Dlo" at bounding box center [760, 276] width 132 height 11
click at [729, 234] on input "Studio [PERSON_NAME]" at bounding box center [760, 239] width 132 height 11
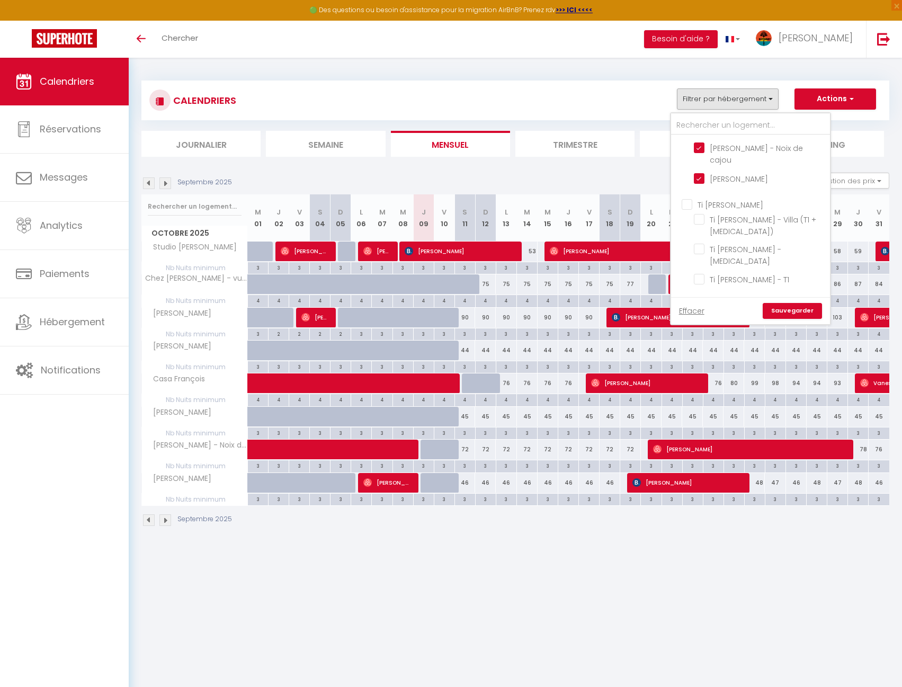
scroll to position [0, 0]
click at [709, 146] on input "Lauramar" at bounding box center [761, 145] width 159 height 11
click at [726, 143] on input "Ti [PERSON_NAME]" at bounding box center [761, 148] width 159 height 11
click at [724, 244] on input "Morne Etoile" at bounding box center [761, 249] width 159 height 11
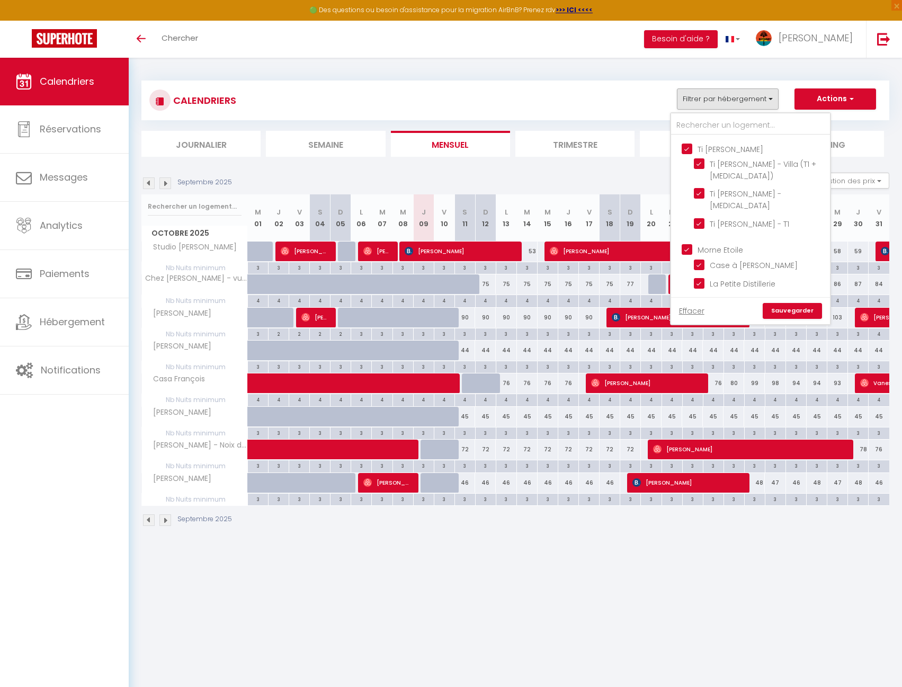
click at [778, 311] on link "Sauvegarder" at bounding box center [792, 311] width 59 height 16
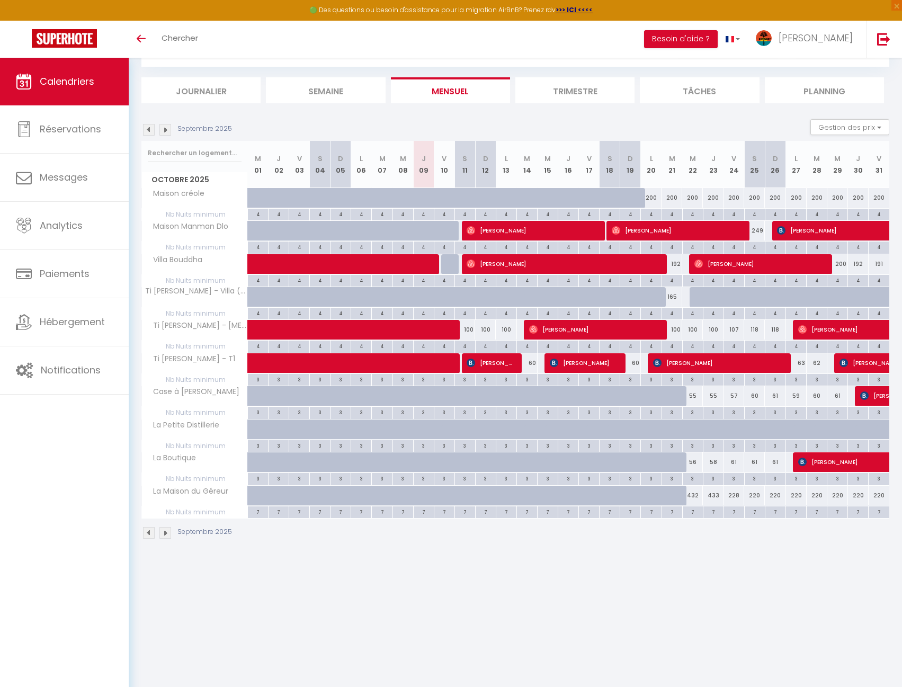
scroll to position [0, 0]
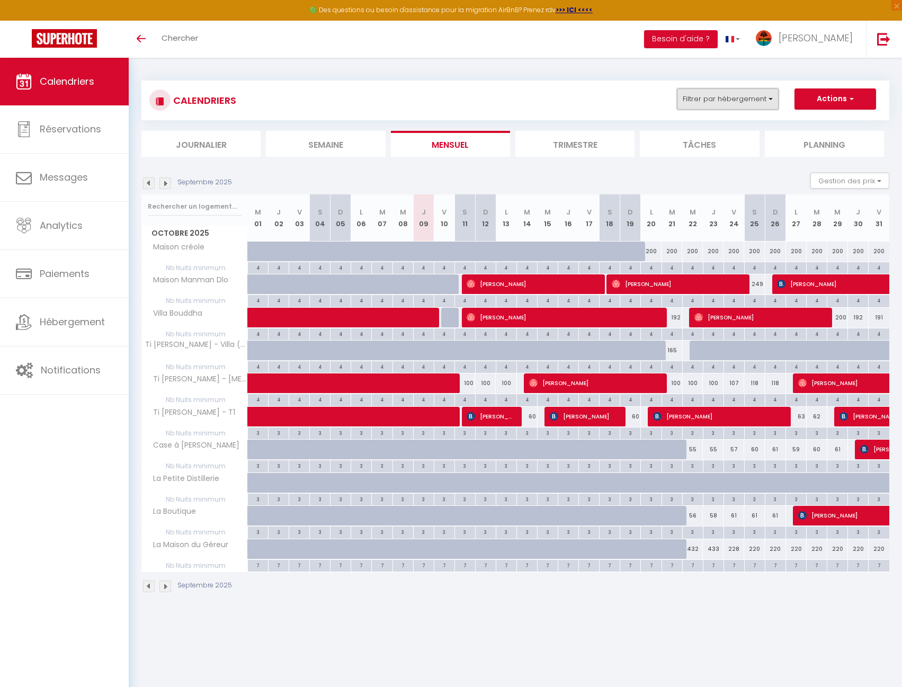
click at [730, 103] on button "Filtrer par hébergement" at bounding box center [728, 98] width 102 height 21
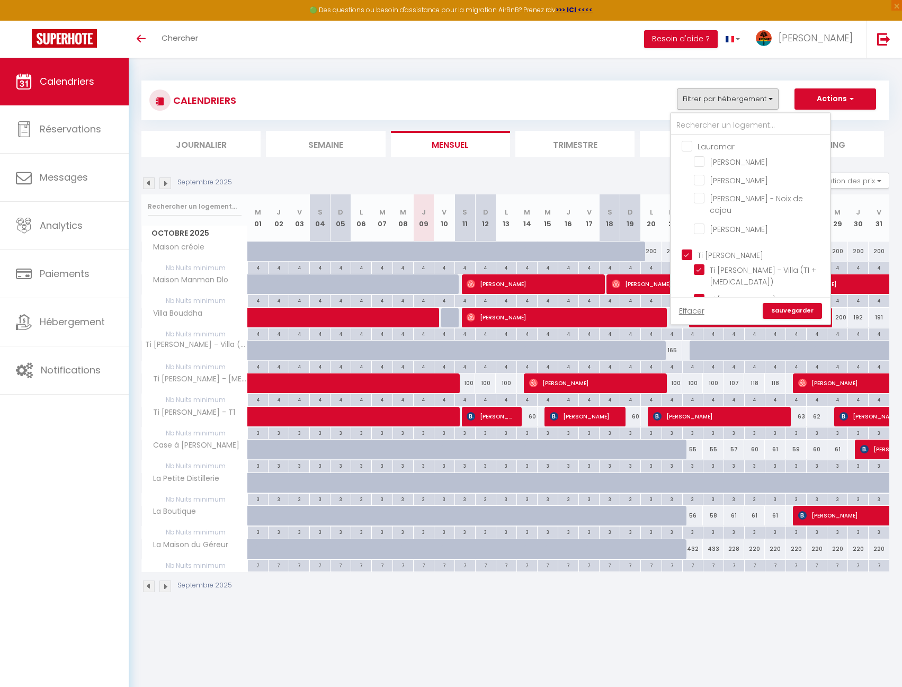
click at [713, 249] on input "Ti [PERSON_NAME]" at bounding box center [761, 254] width 159 height 11
click at [720, 191] on input "Morne Etoile" at bounding box center [761, 196] width 159 height 11
click at [733, 189] on input "Maison Manman Dlo" at bounding box center [760, 194] width 132 height 11
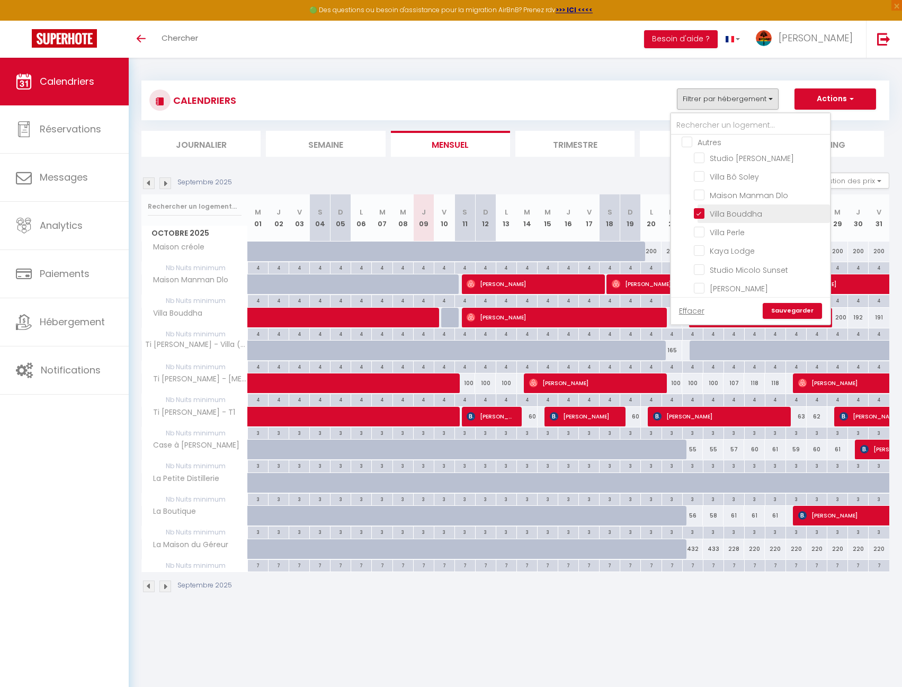
click at [737, 208] on input "Villa Bouddha" at bounding box center [760, 213] width 132 height 11
click at [740, 309] on input "Maison créole" at bounding box center [760, 314] width 132 height 11
click at [747, 274] on input "Kaya Lodge" at bounding box center [760, 279] width 132 height 11
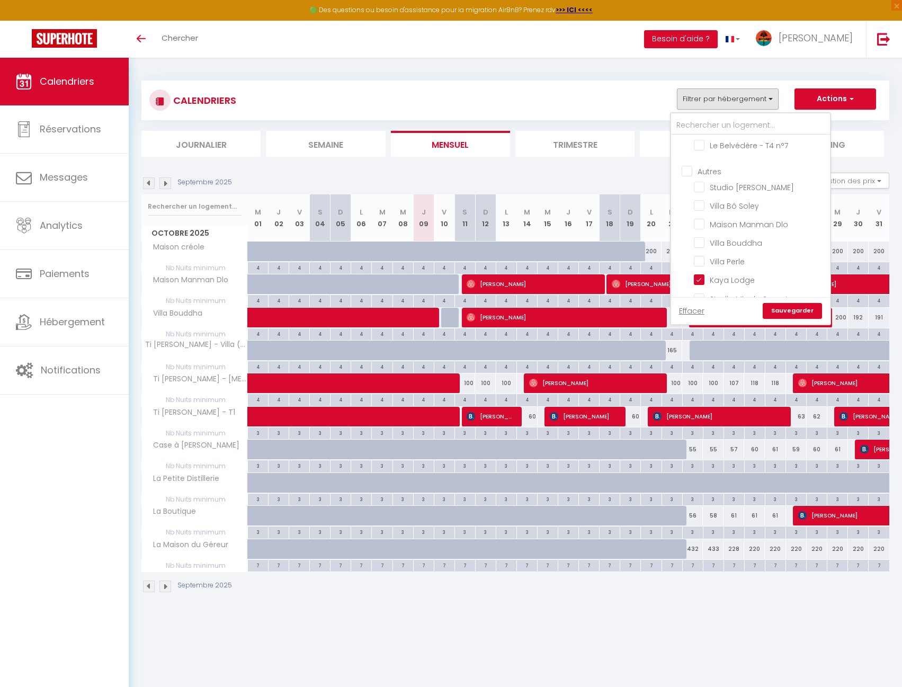
click at [793, 311] on link "Sauvegarder" at bounding box center [792, 311] width 59 height 16
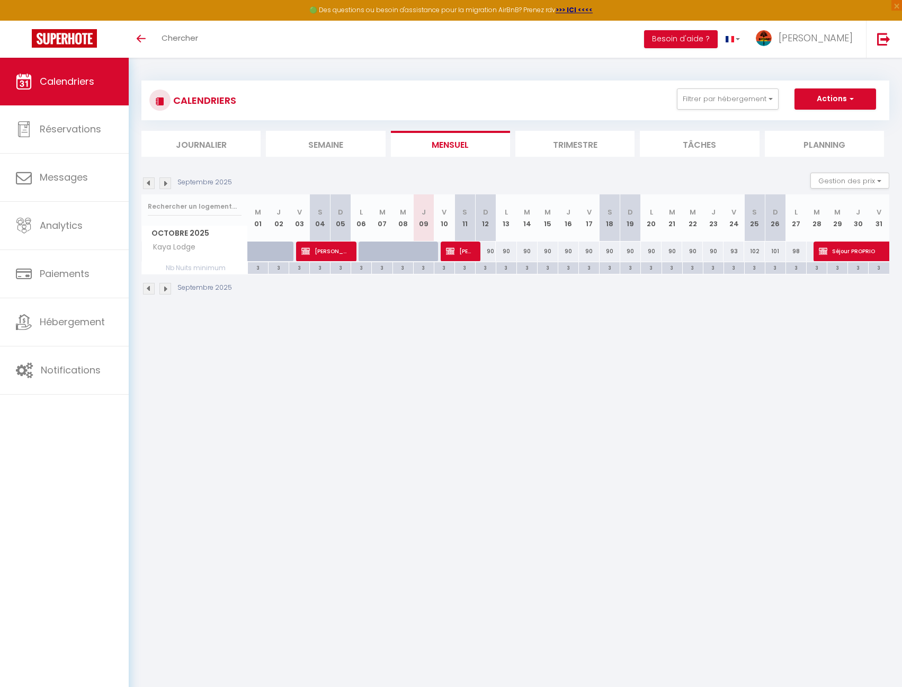
click at [330, 141] on li "Semaine" at bounding box center [325, 144] width 119 height 26
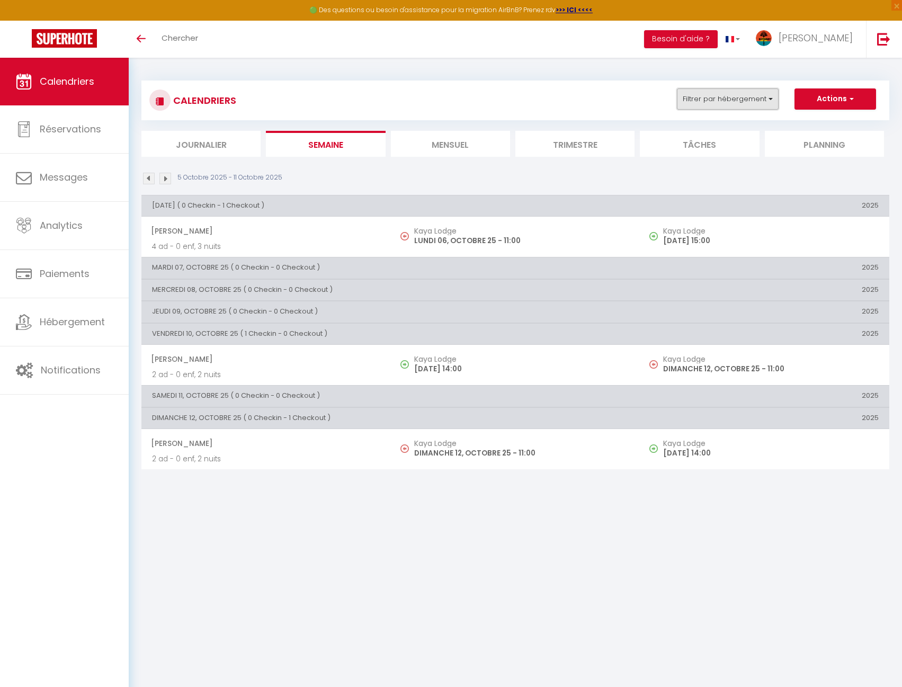
click at [731, 100] on button "Filtrer par hébergement" at bounding box center [728, 98] width 102 height 21
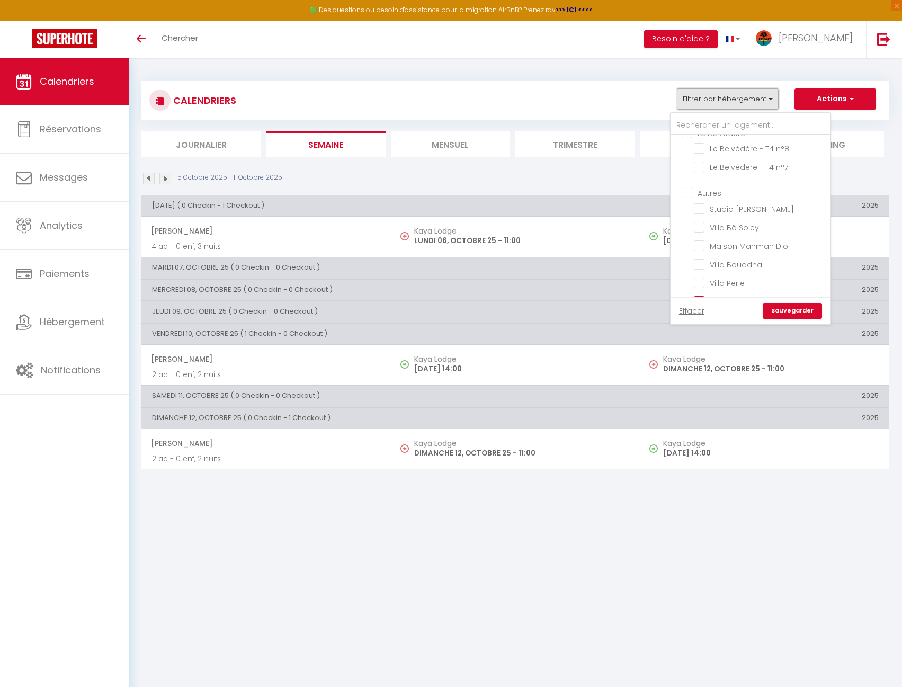
scroll to position [448, 0]
click at [730, 168] on input "Kaya Lodge" at bounding box center [760, 173] width 132 height 11
click at [806, 311] on link "Sauvegarder" at bounding box center [792, 311] width 59 height 16
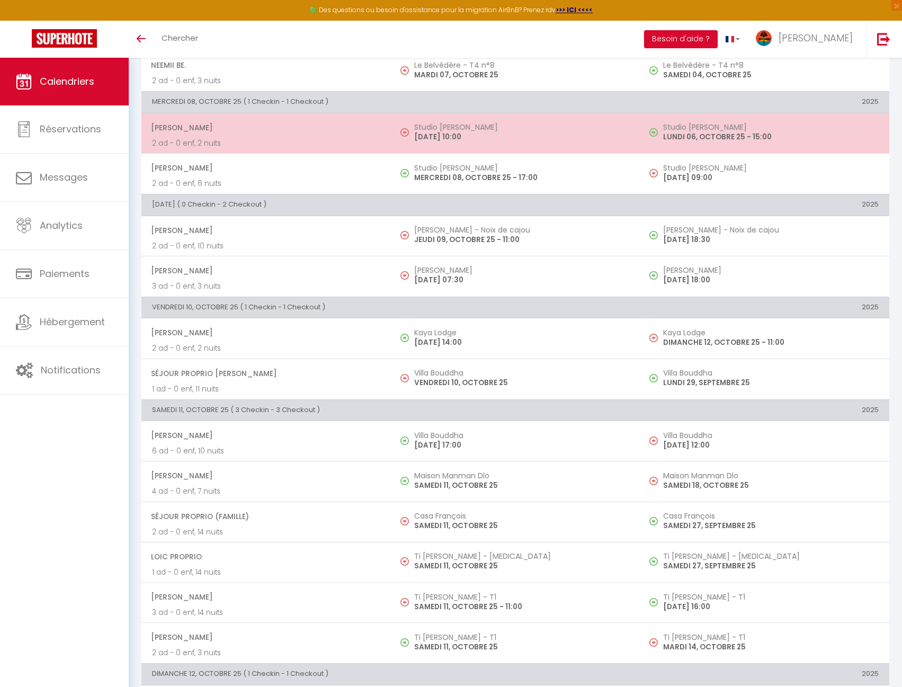
scroll to position [401, 0]
